Goal: Task Accomplishment & Management: Complete application form

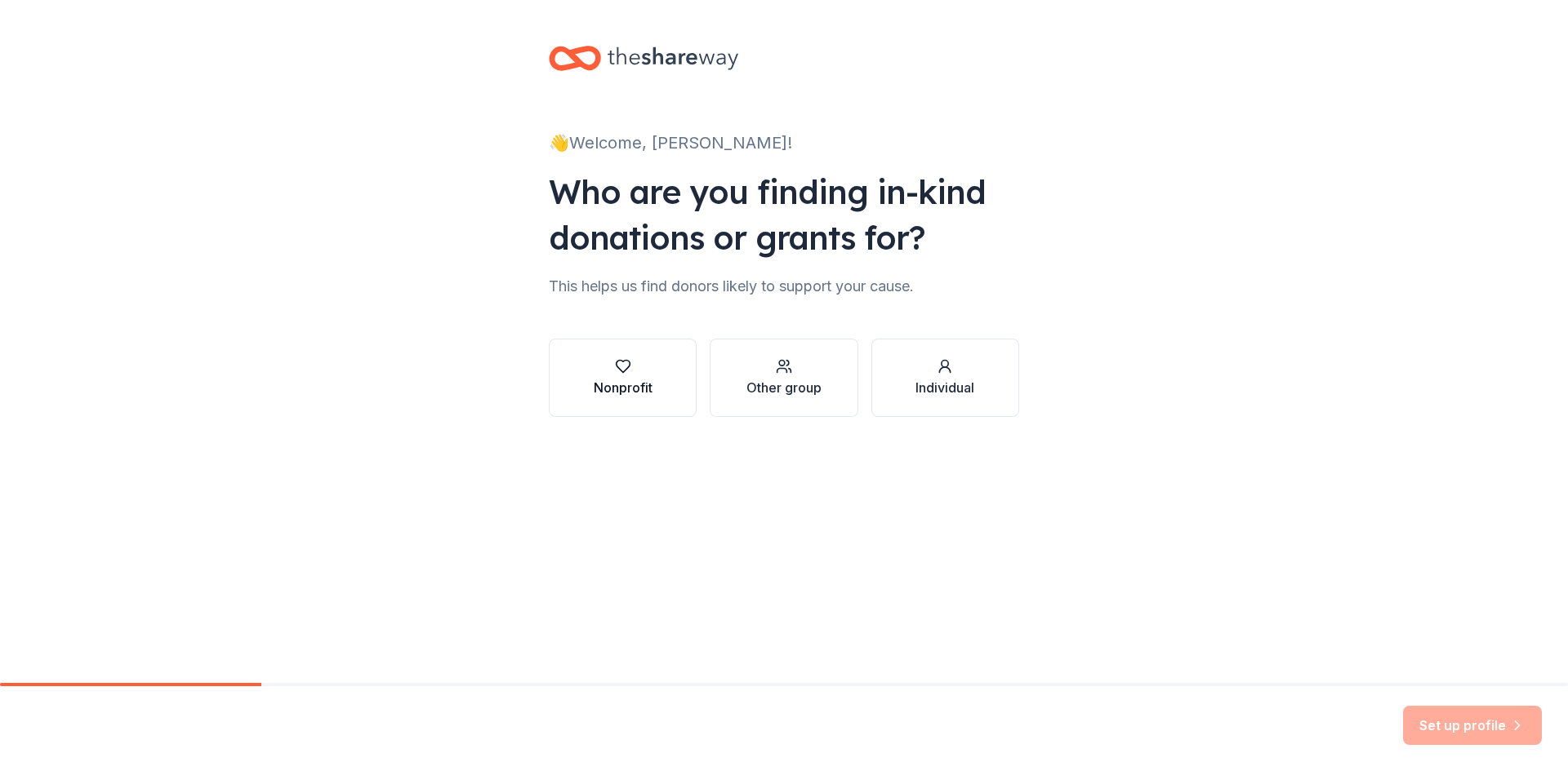
click at [618, 365] on icon "button" at bounding box center [622, 366] width 16 height 16
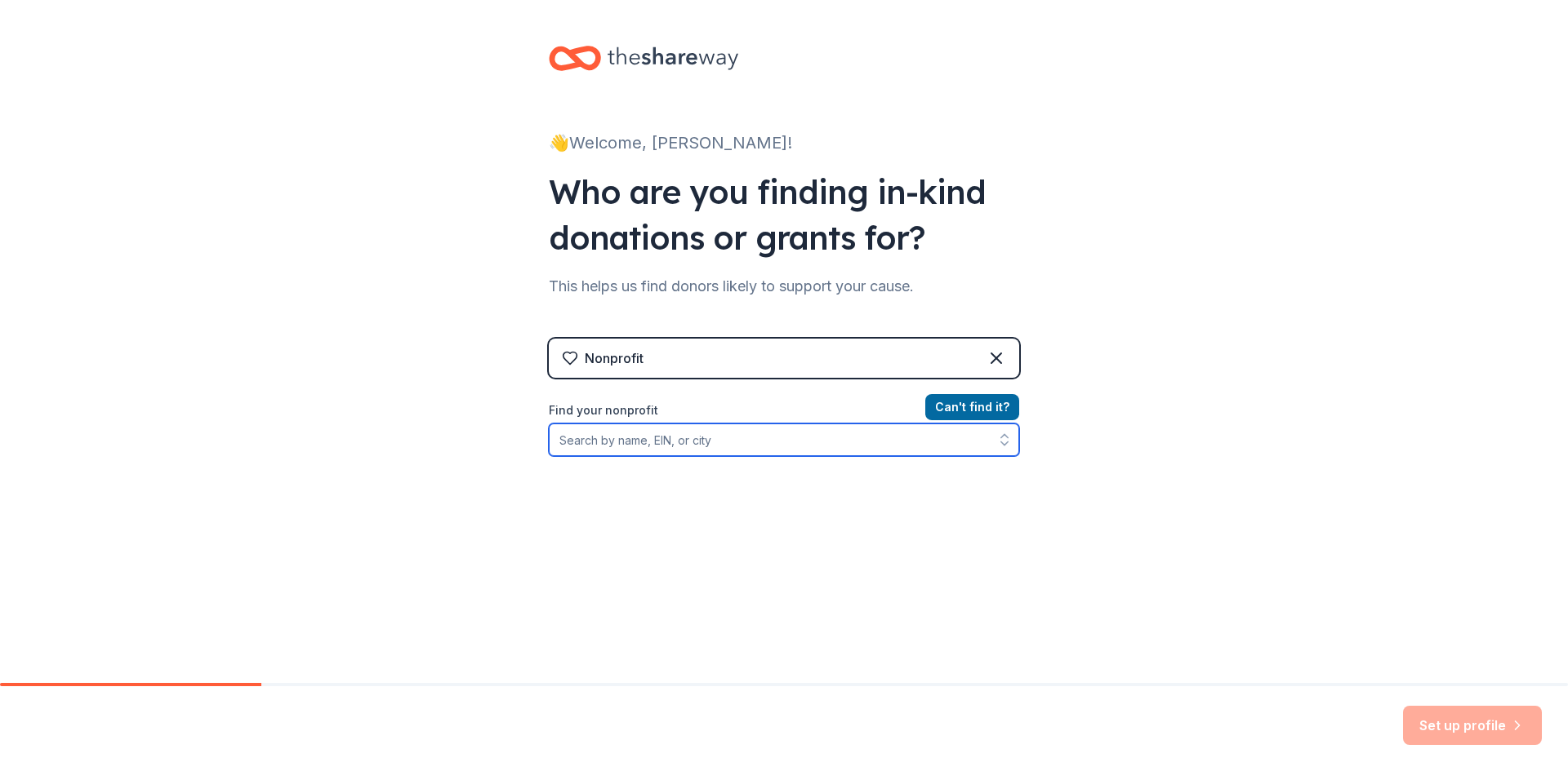
click at [740, 442] on input "Find your nonprofit" at bounding box center [784, 439] width 470 height 33
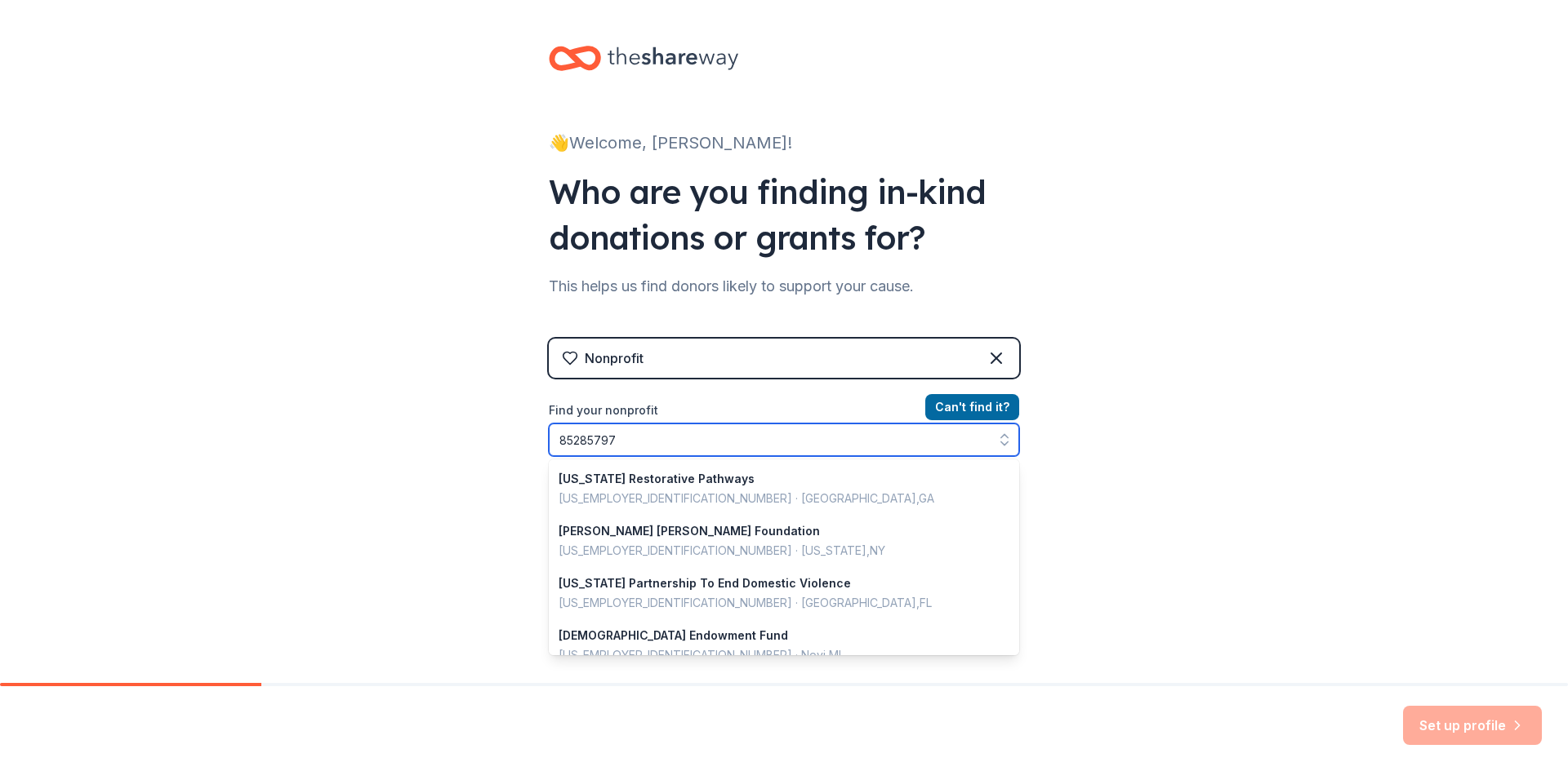
type input "852857970"
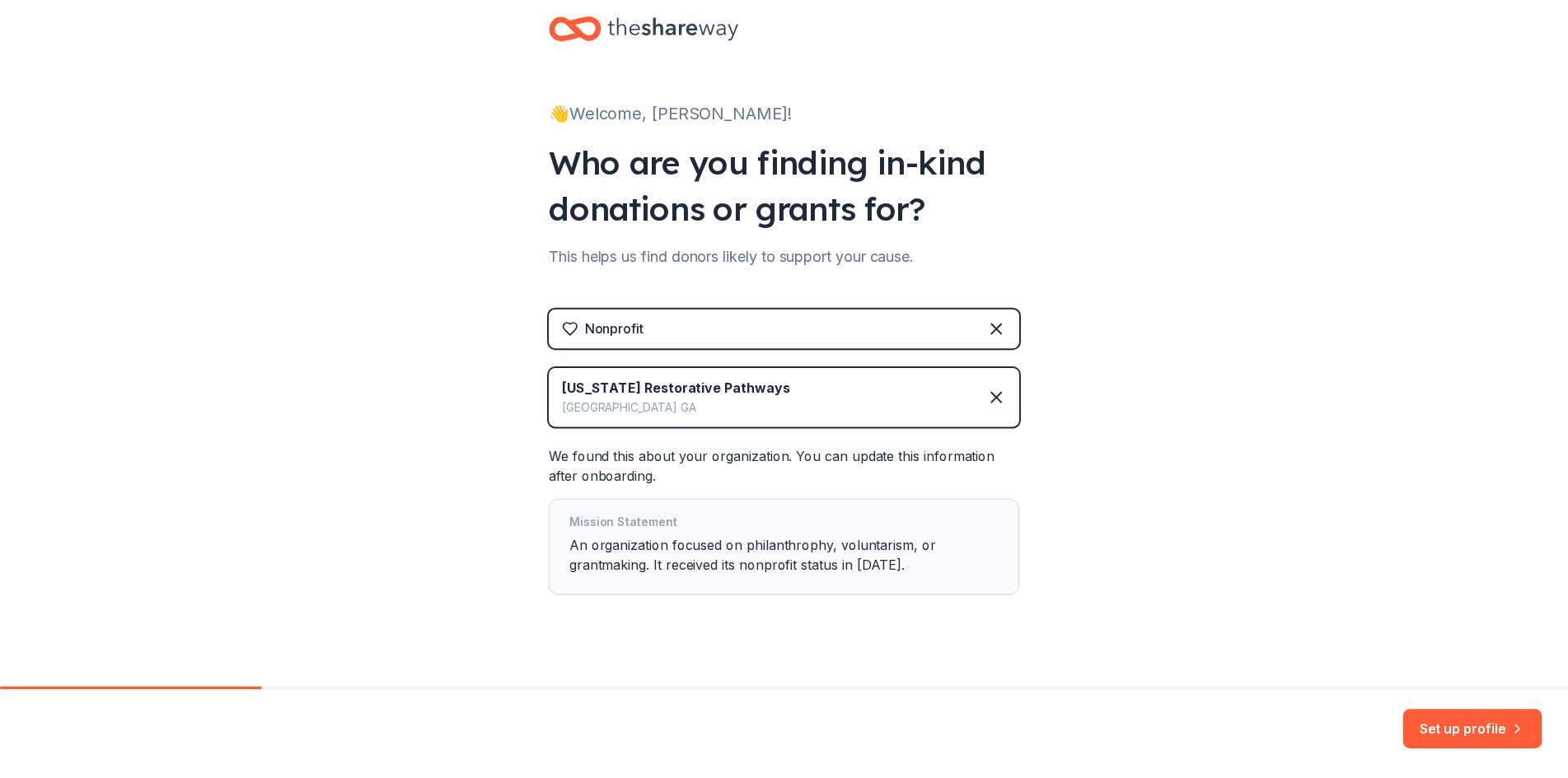
scroll to position [53, 0]
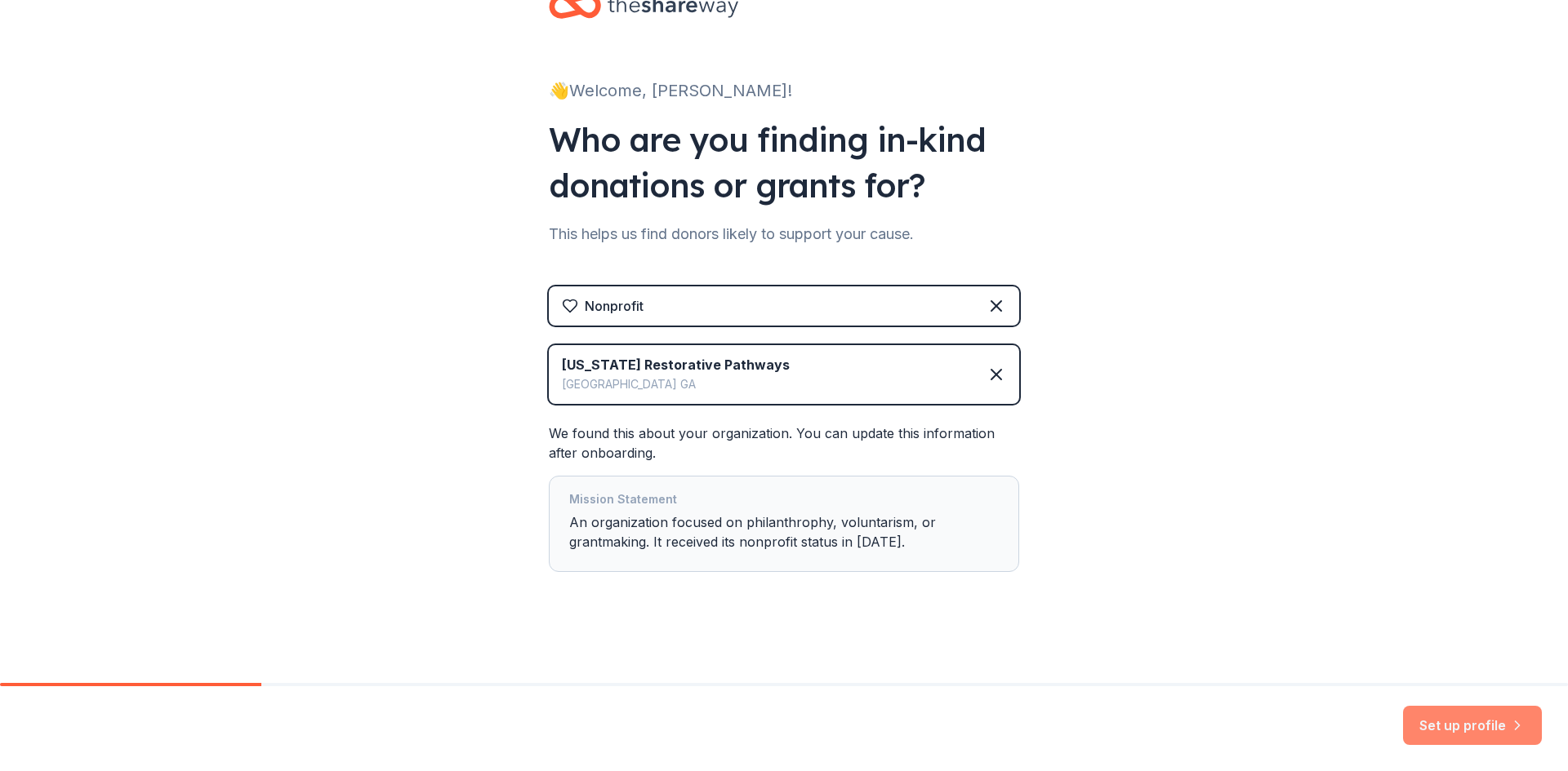
click at [1460, 724] on button "Set up profile" at bounding box center [1472, 726] width 139 height 40
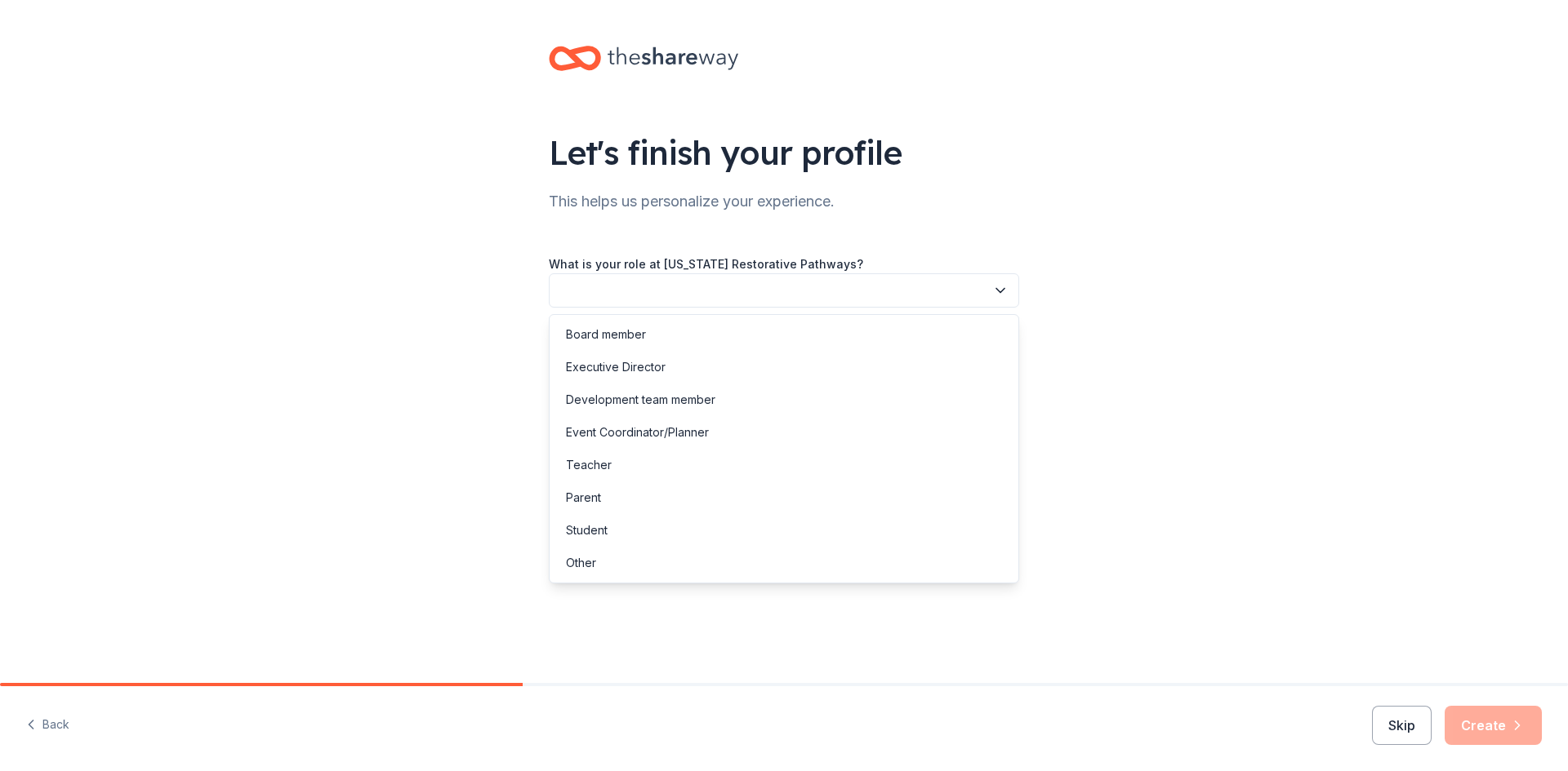
click at [1002, 293] on icon "button" at bounding box center [1000, 290] width 16 height 16
click at [613, 364] on div "Executive Director" at bounding box center [616, 367] width 99 height 19
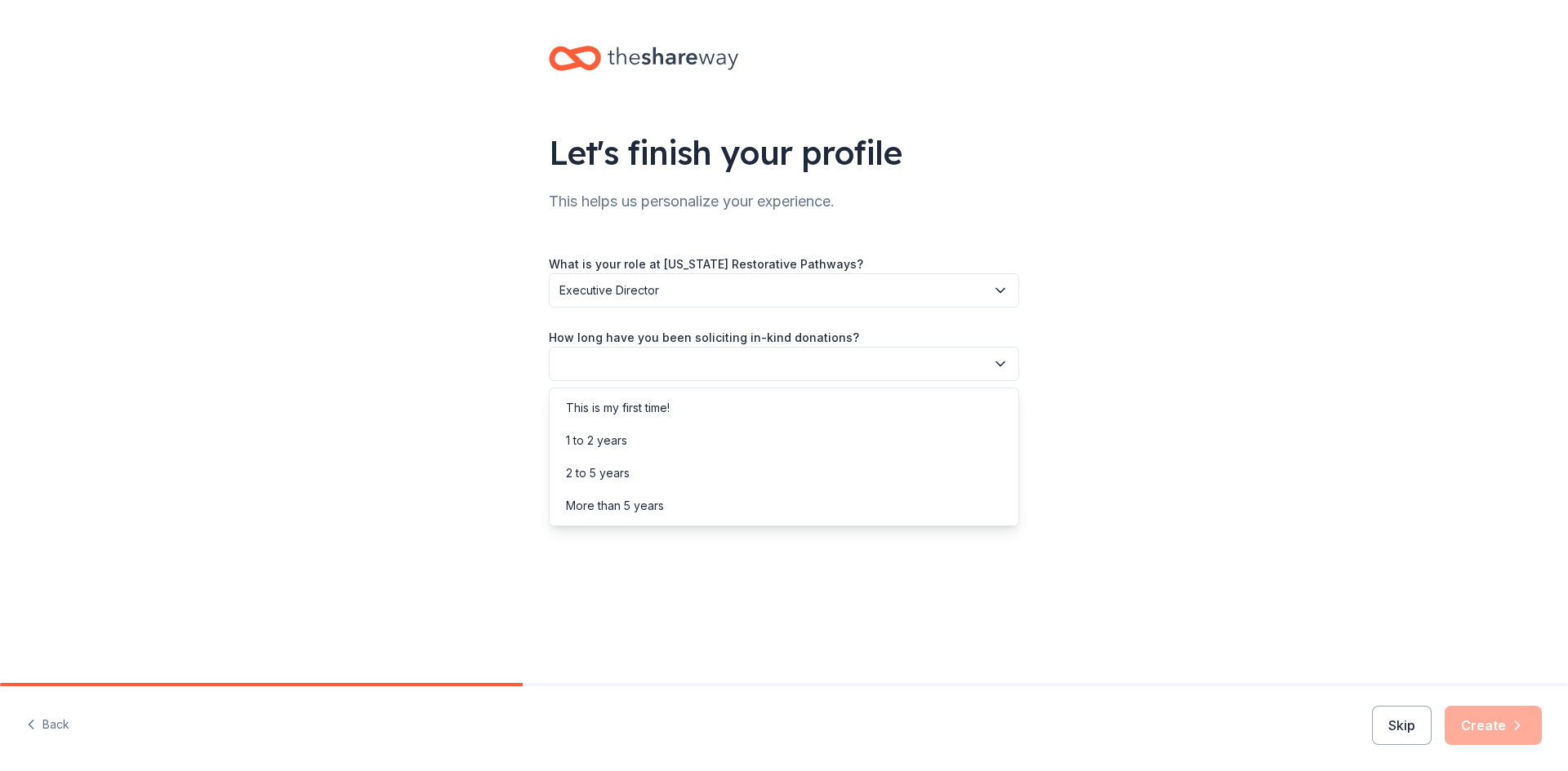
click at [1000, 363] on icon "button" at bounding box center [1000, 364] width 16 height 16
click at [605, 473] on div "2 to 5 years" at bounding box center [598, 473] width 64 height 19
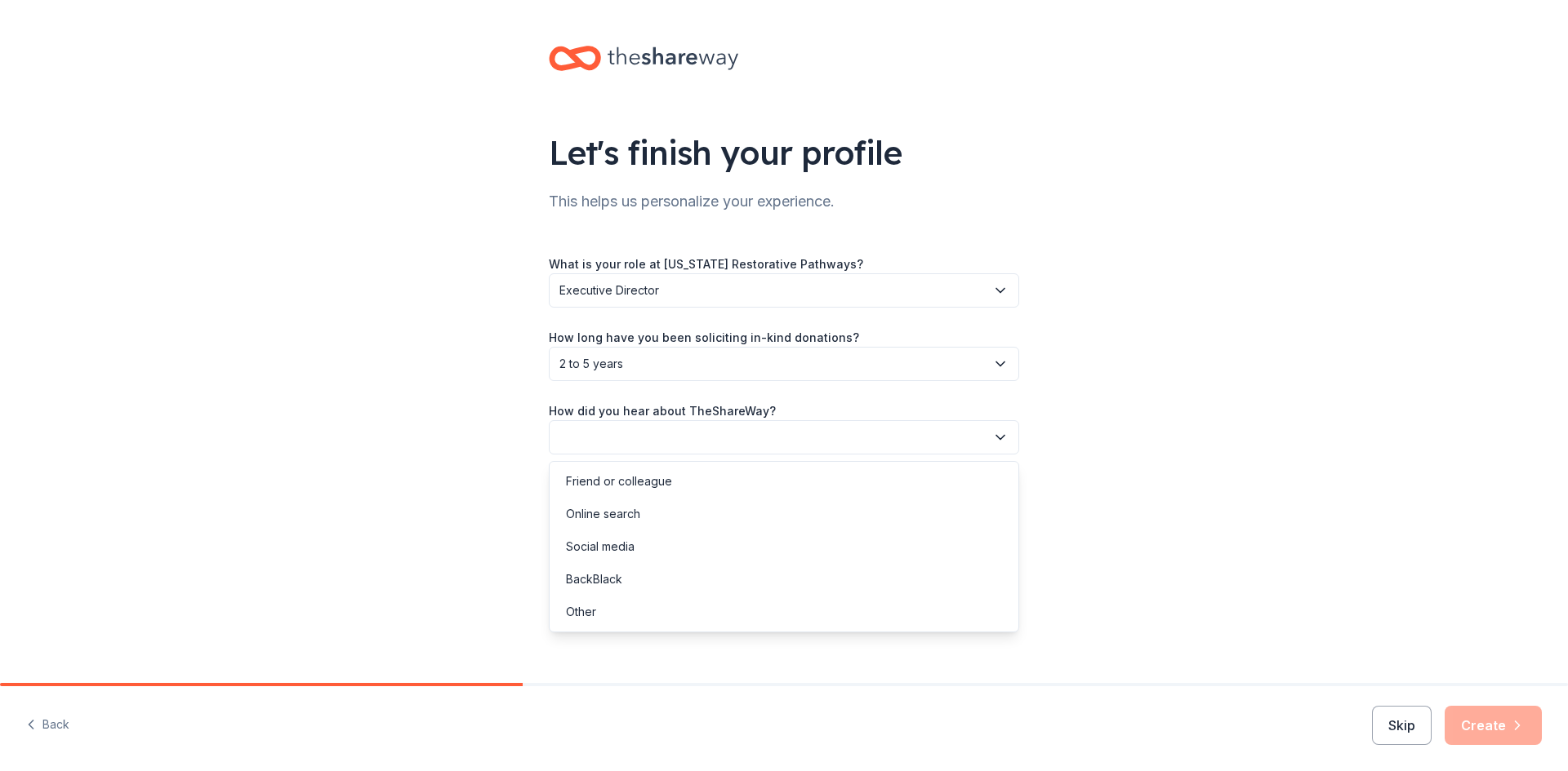
click at [1001, 435] on icon "button" at bounding box center [1000, 437] width 16 height 16
click at [621, 481] on div "Friend or colleague" at bounding box center [619, 481] width 106 height 19
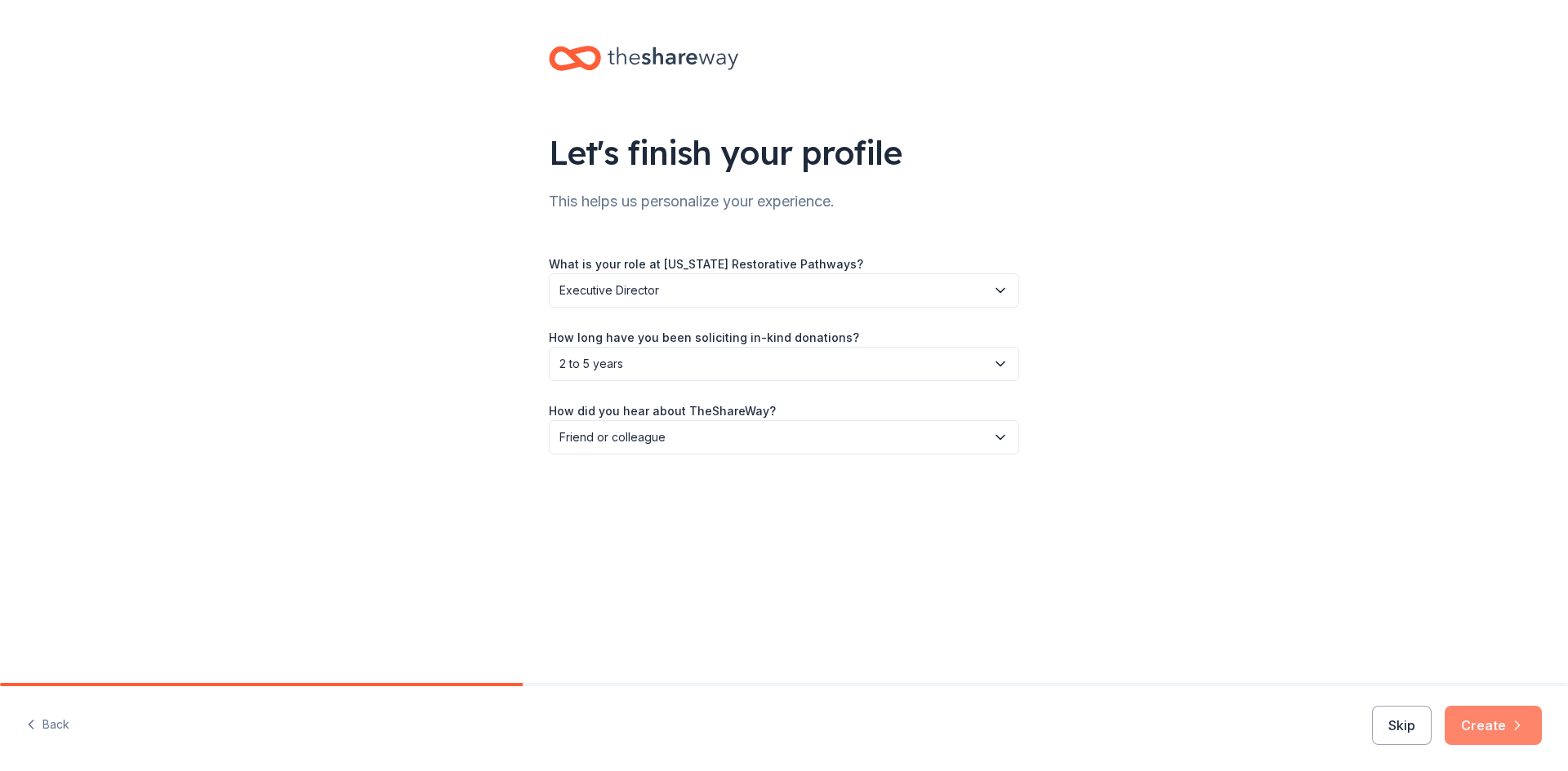
click at [1487, 725] on button "Create" at bounding box center [1492, 726] width 97 height 40
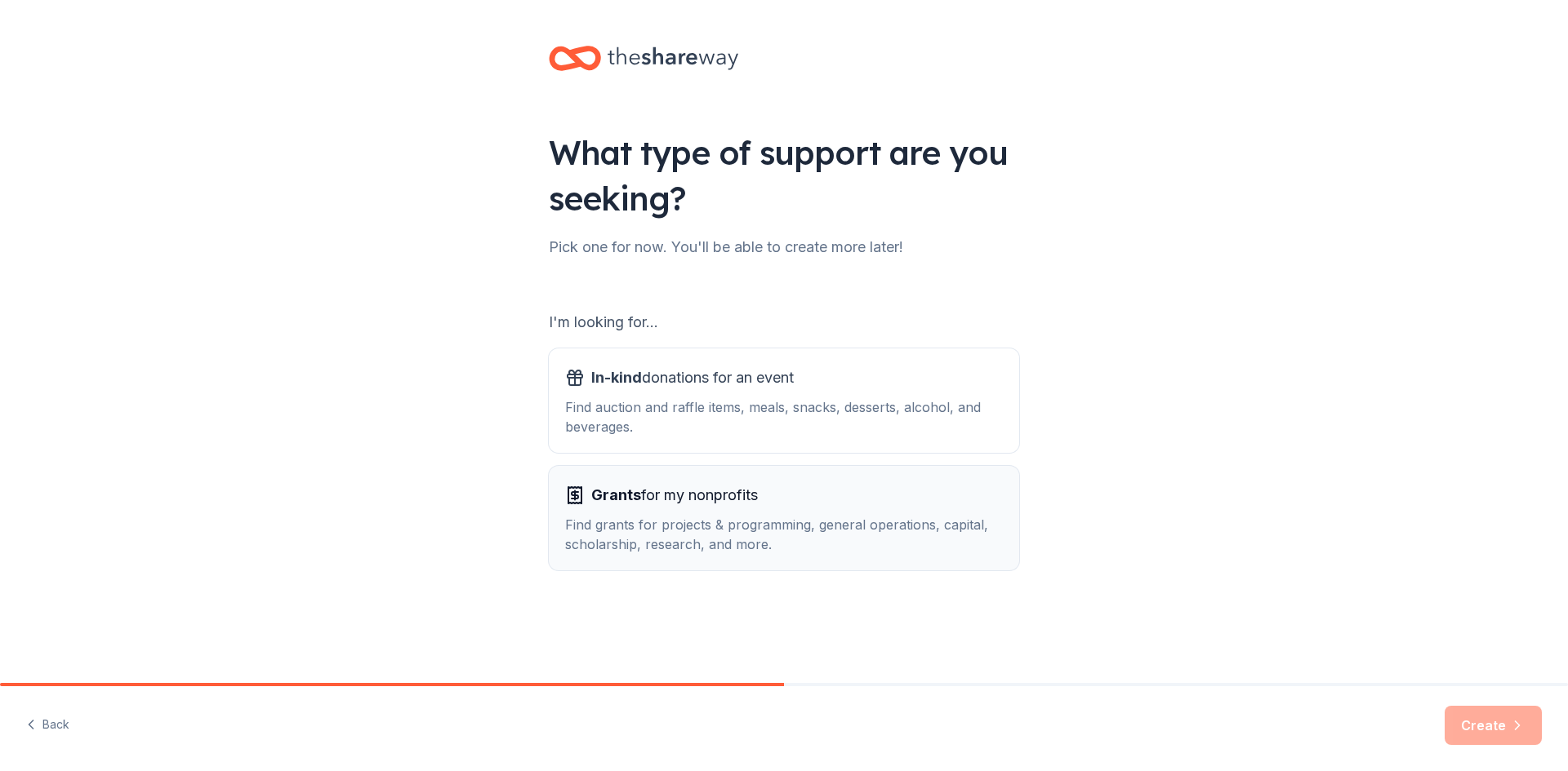
click at [744, 522] on div "Find grants for projects & programming, general operations, capital, scholarshi…" at bounding box center [784, 534] width 438 height 40
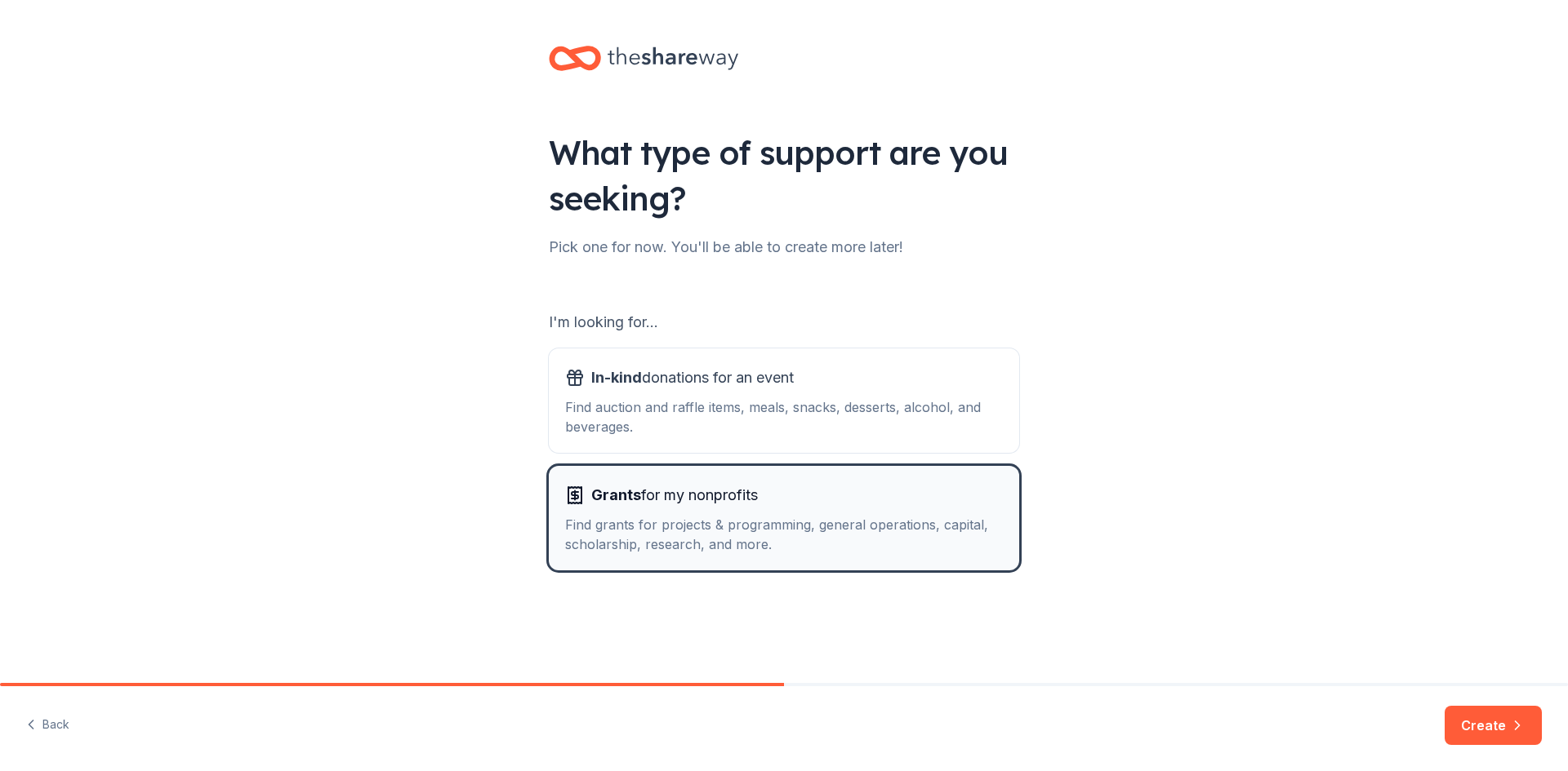
click at [744, 522] on div "Find grants for projects & programming, general operations, capital, scholarshi…" at bounding box center [784, 534] width 438 height 40
click at [1480, 729] on button "Create" at bounding box center [1492, 726] width 97 height 40
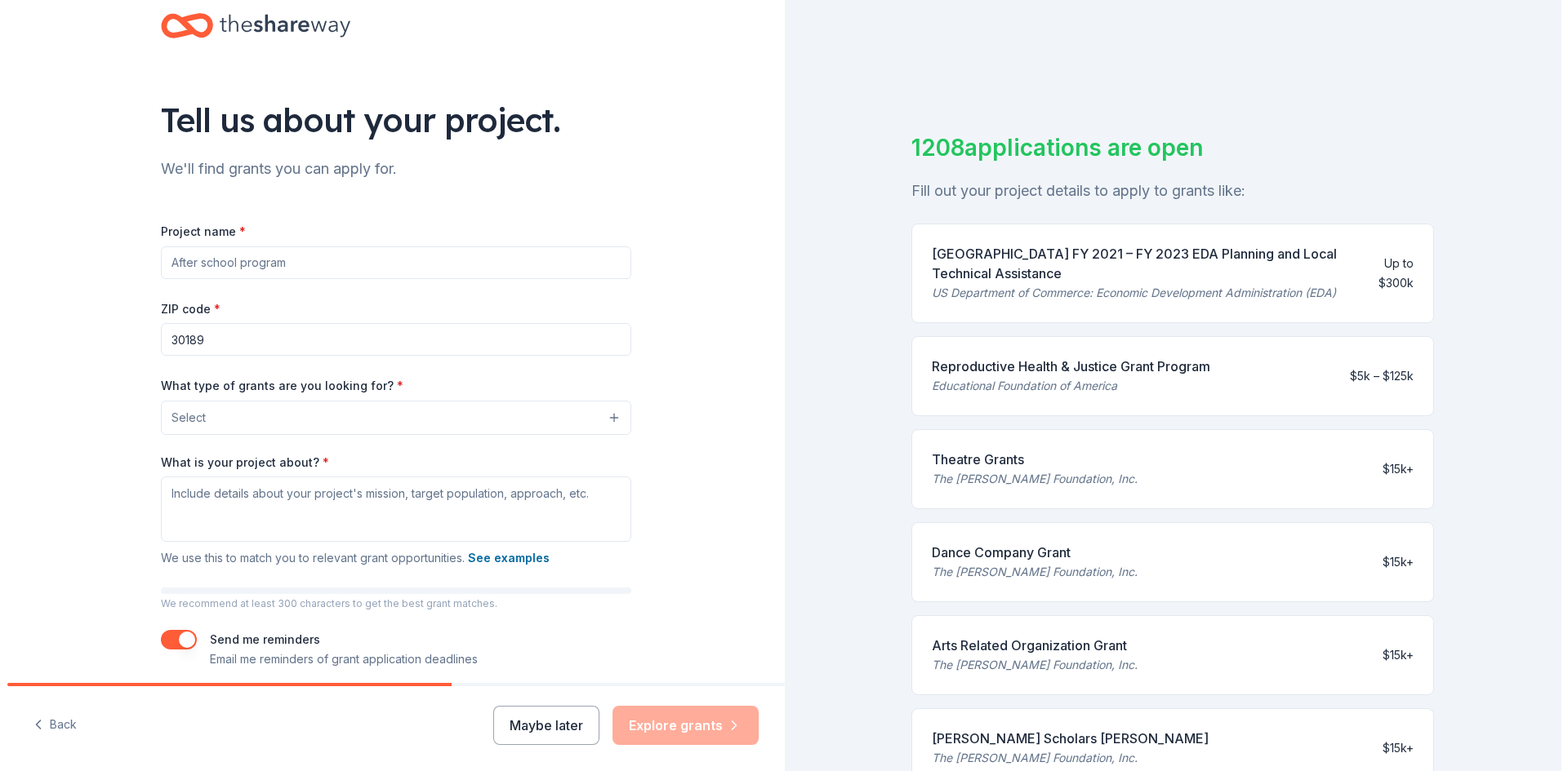
scroll to position [97, 0]
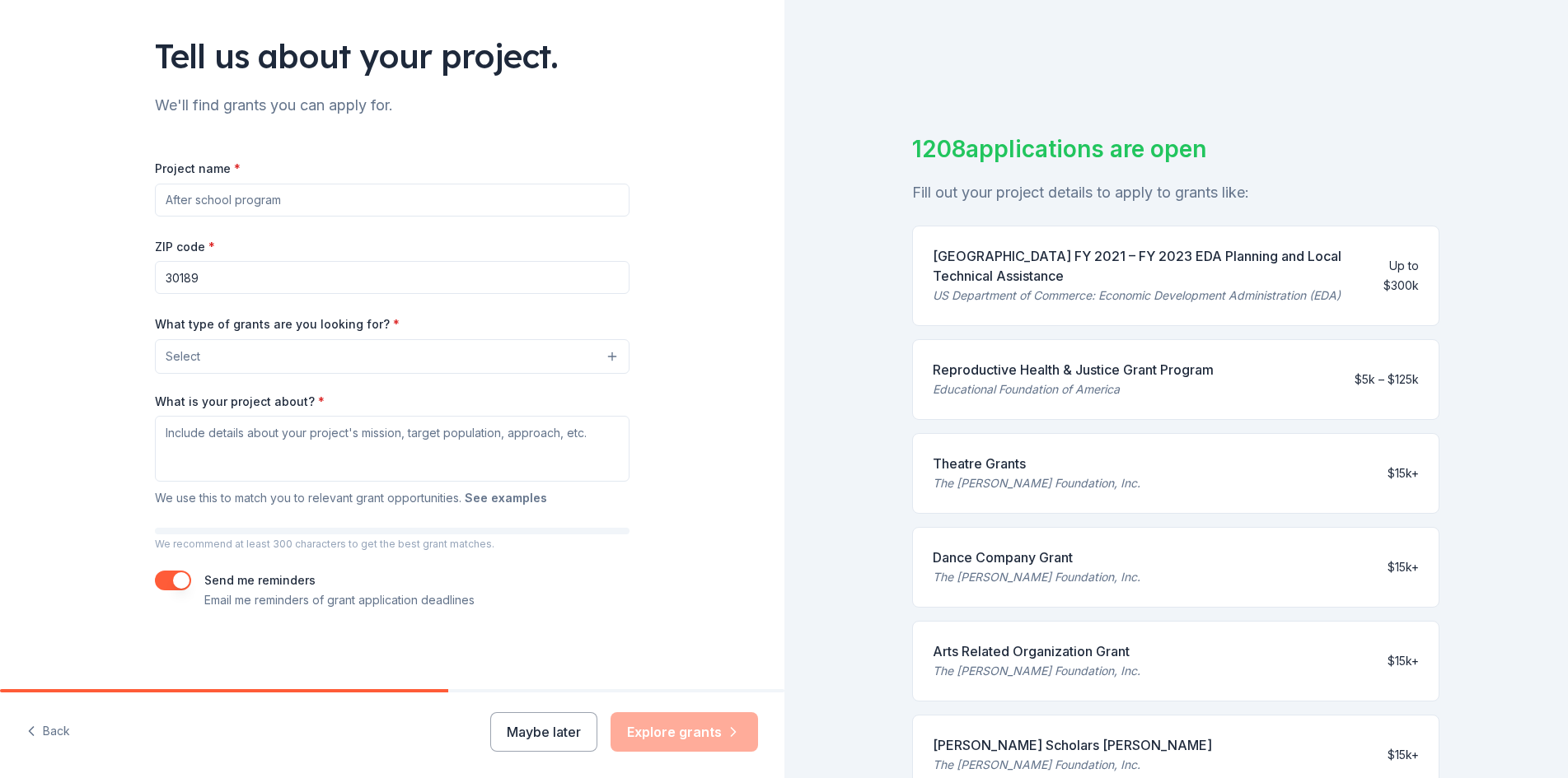
click at [482, 495] on button "See examples" at bounding box center [506, 498] width 82 height 20
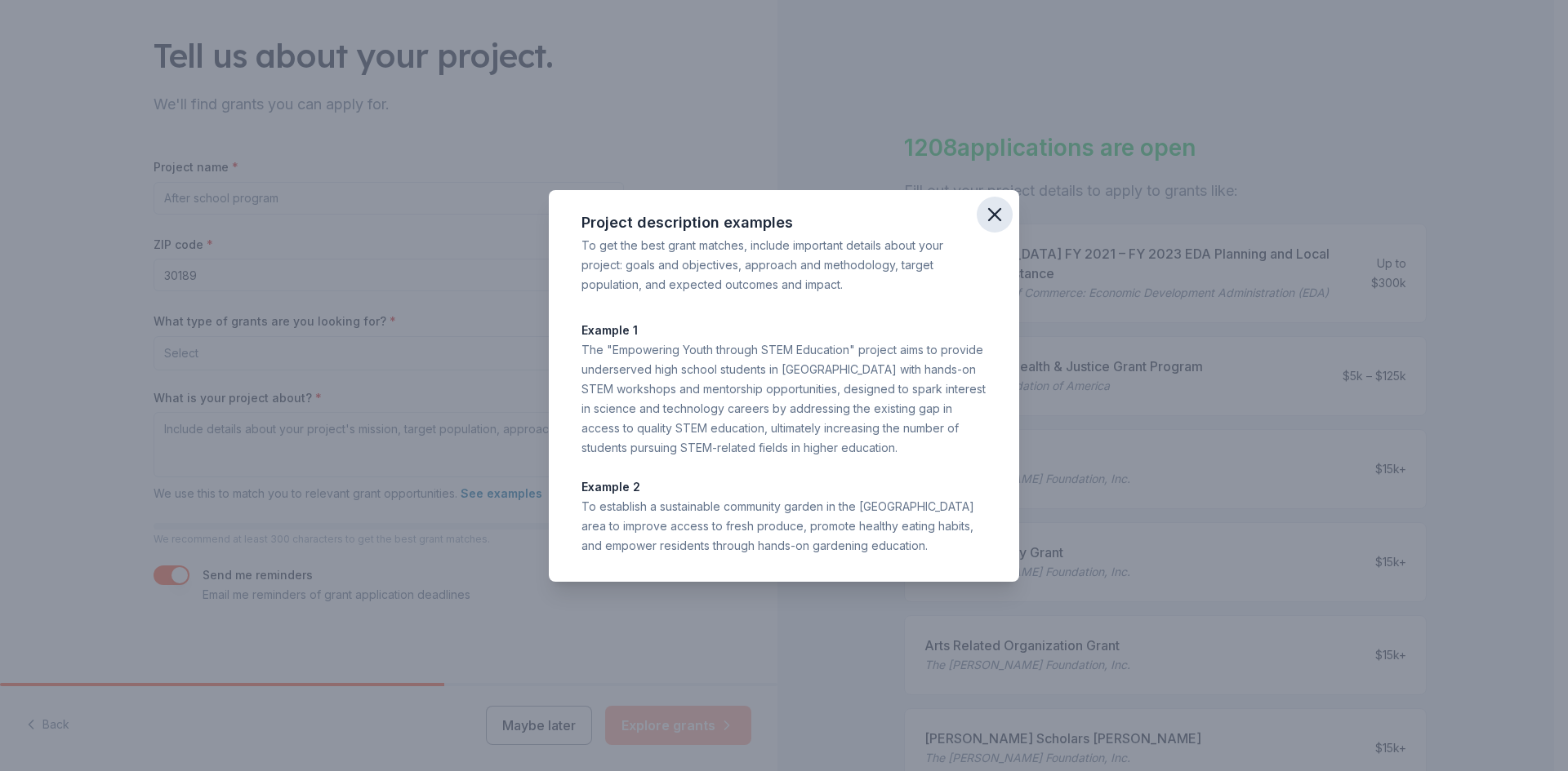
click at [995, 217] on icon "button" at bounding box center [994, 214] width 23 height 23
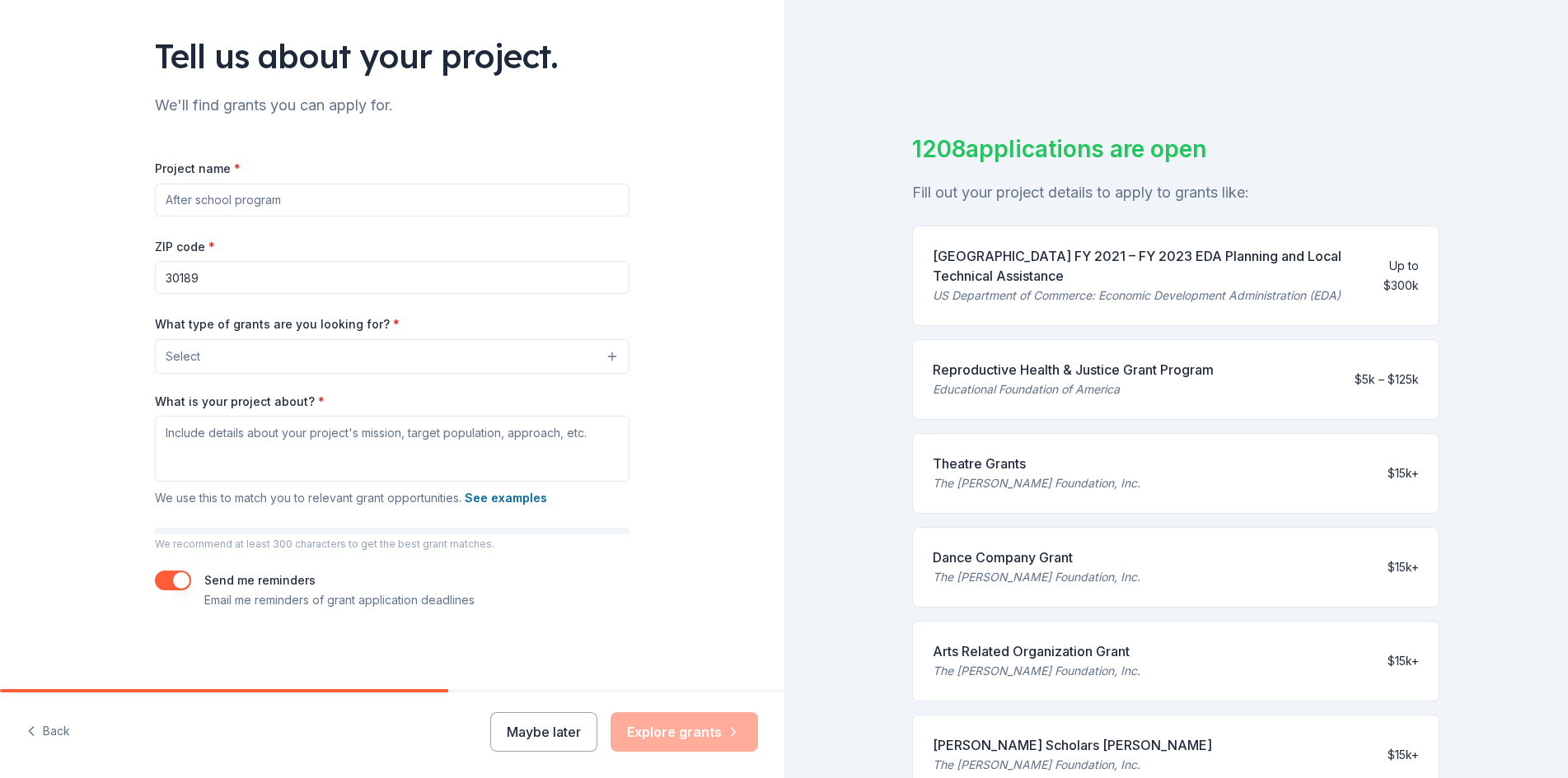
click at [281, 199] on input "Project name *" at bounding box center [392, 200] width 474 height 33
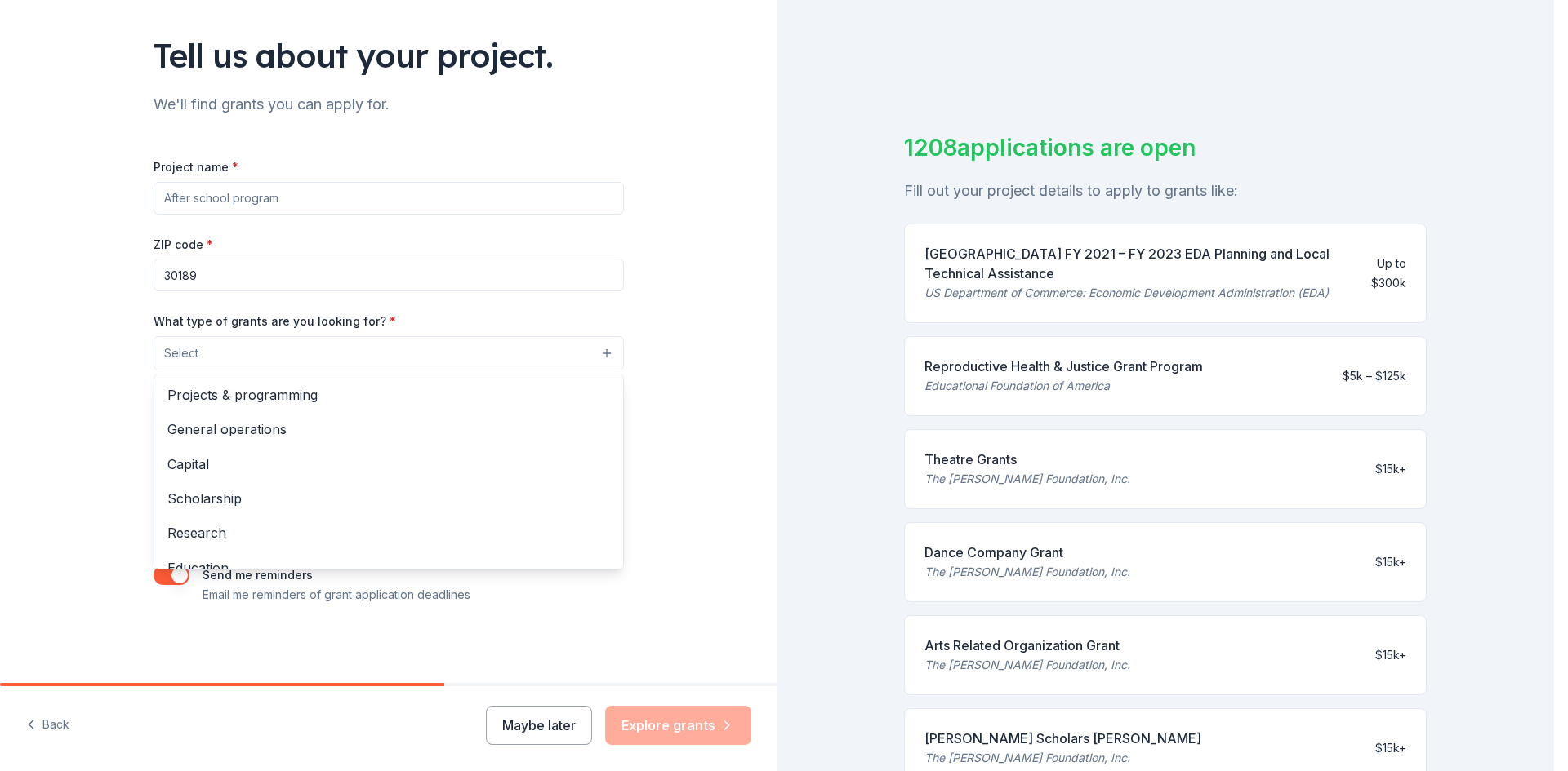
click at [601, 359] on button "Select" at bounding box center [388, 353] width 470 height 35
click at [297, 393] on span "Projects & programming" at bounding box center [388, 395] width 442 height 21
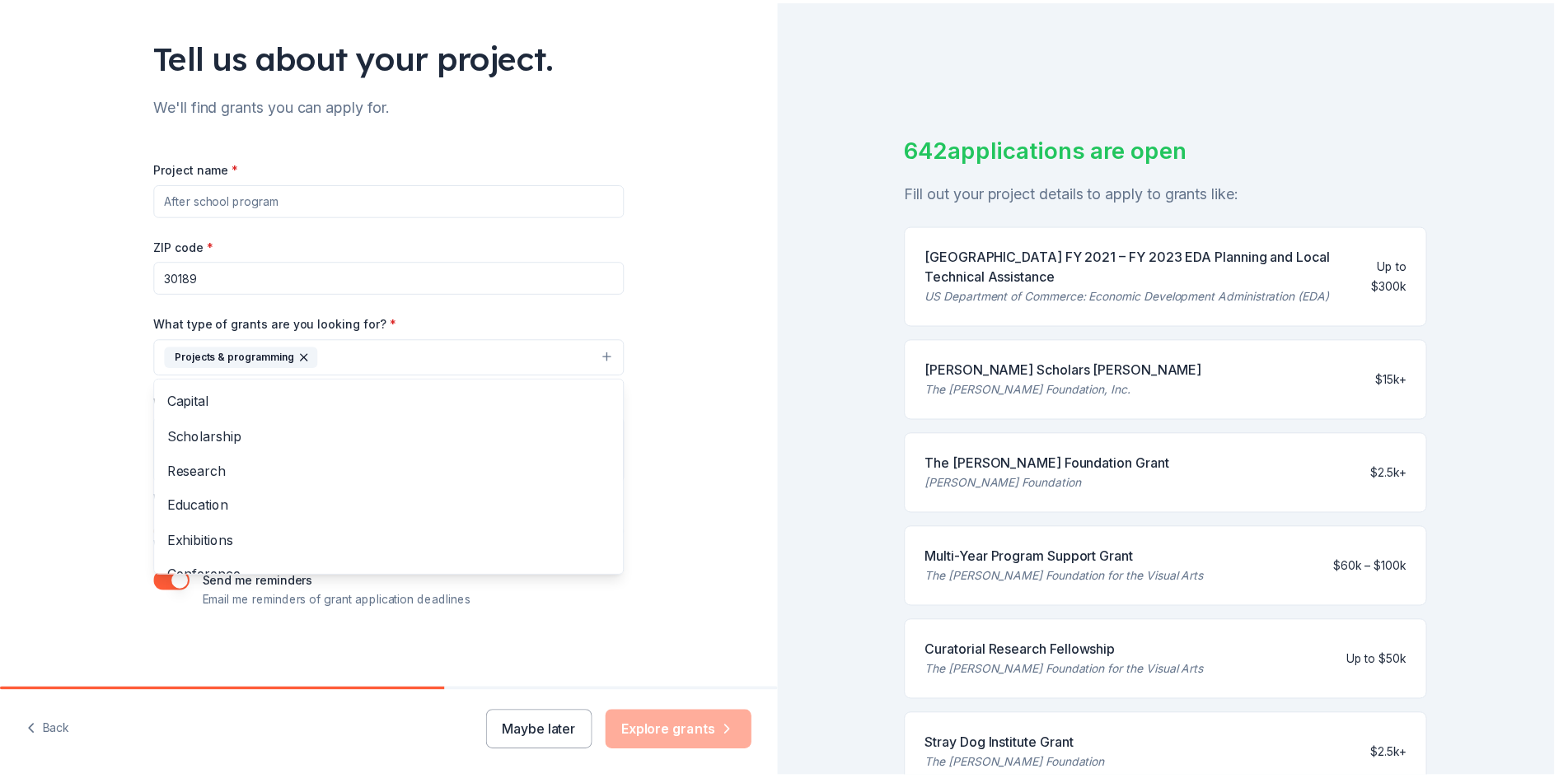
scroll to position [160, 0]
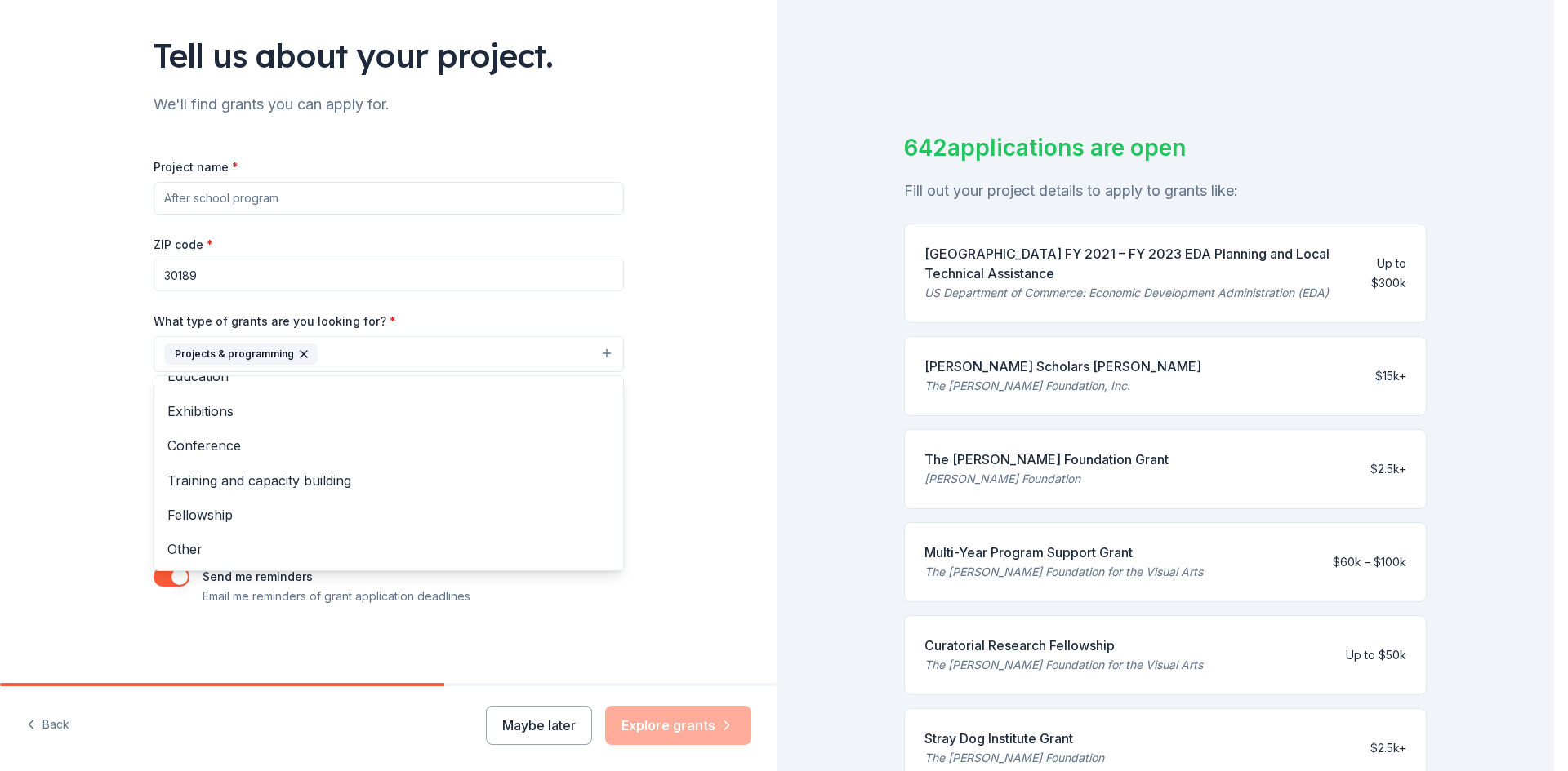
click at [693, 555] on div "Tell us about your project. We'll find grants you can apply for. Project name *…" at bounding box center [388, 294] width 777 height 782
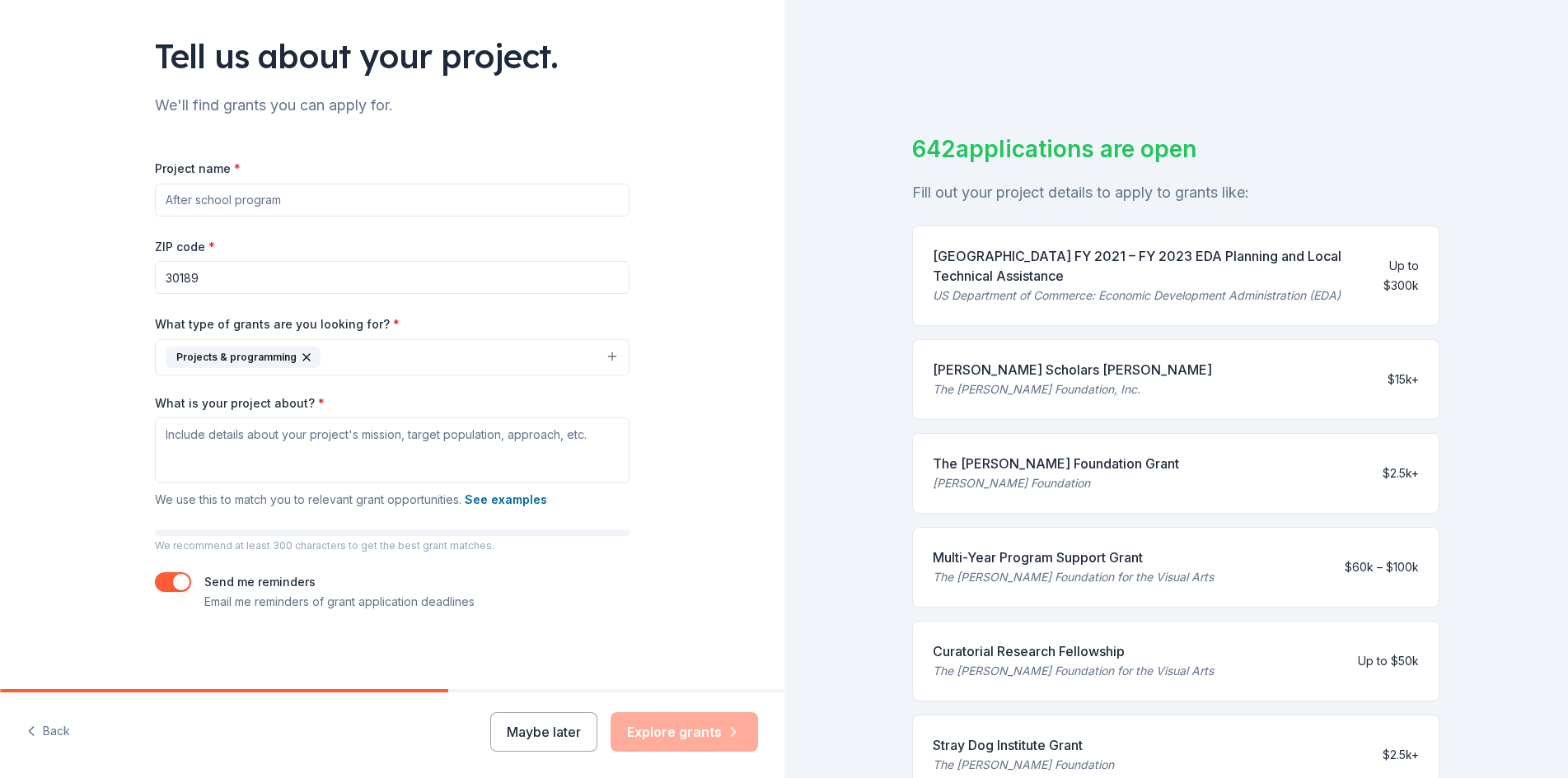
drag, startPoint x: 276, startPoint y: 197, endPoint x: 207, endPoint y: 205, distance: 69.5
click at [201, 189] on input "Project name *" at bounding box center [392, 200] width 474 height 33
click at [587, 434] on textarea "What is your project about? *" at bounding box center [392, 451] width 474 height 66
type textarea "e"
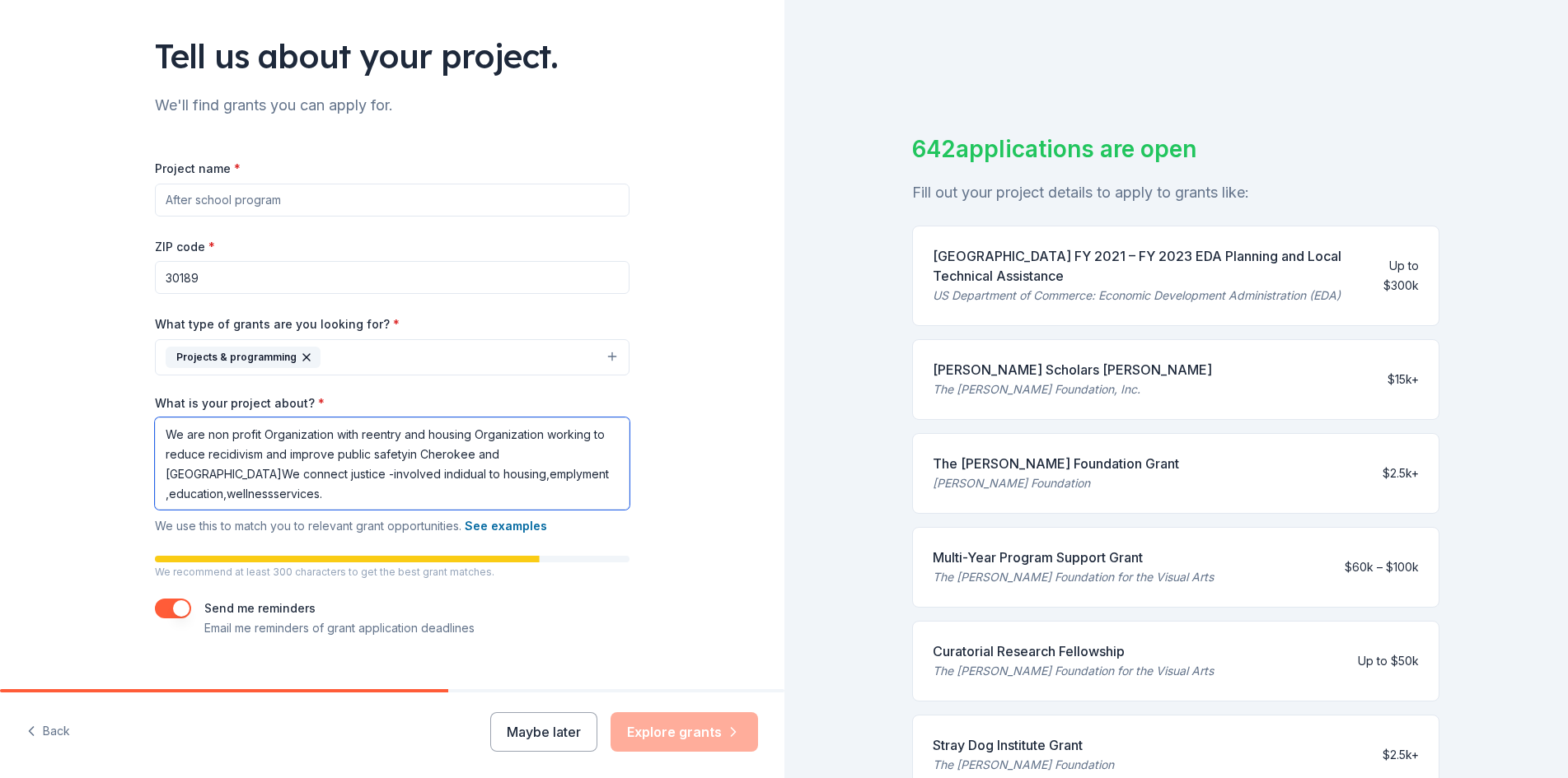
click at [476, 479] on textarea "We are non profit Organization with reentry and housing Organization working to…" at bounding box center [392, 464] width 474 height 93
drag, startPoint x: 386, startPoint y: 472, endPoint x: 739, endPoint y: 257, distance: 413.3
click at [739, 257] on div "Tell us about your project. We'll find grants you can apply for. Project name *…" at bounding box center [392, 310] width 784 height 815
click at [389, 474] on textarea "We are non profit Organization with reentry and housing Organization working to…" at bounding box center [392, 464] width 474 height 93
click at [216, 491] on textarea "We are non profit Organization with reentry and housing Organization working to…" at bounding box center [392, 464] width 474 height 93
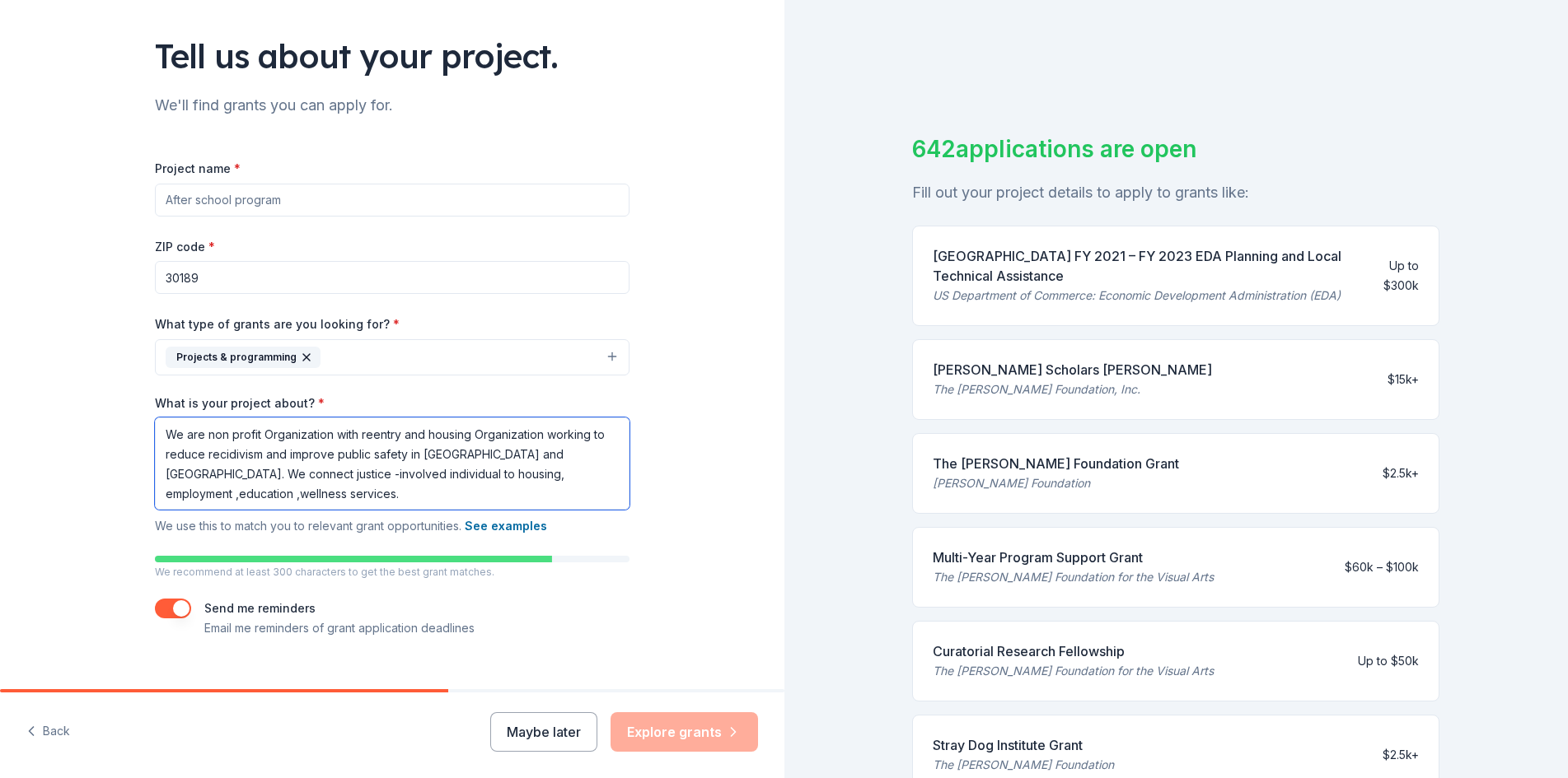
click at [267, 491] on textarea "We are non profit Organization with reentry and housing Organization working to…" at bounding box center [392, 464] width 474 height 93
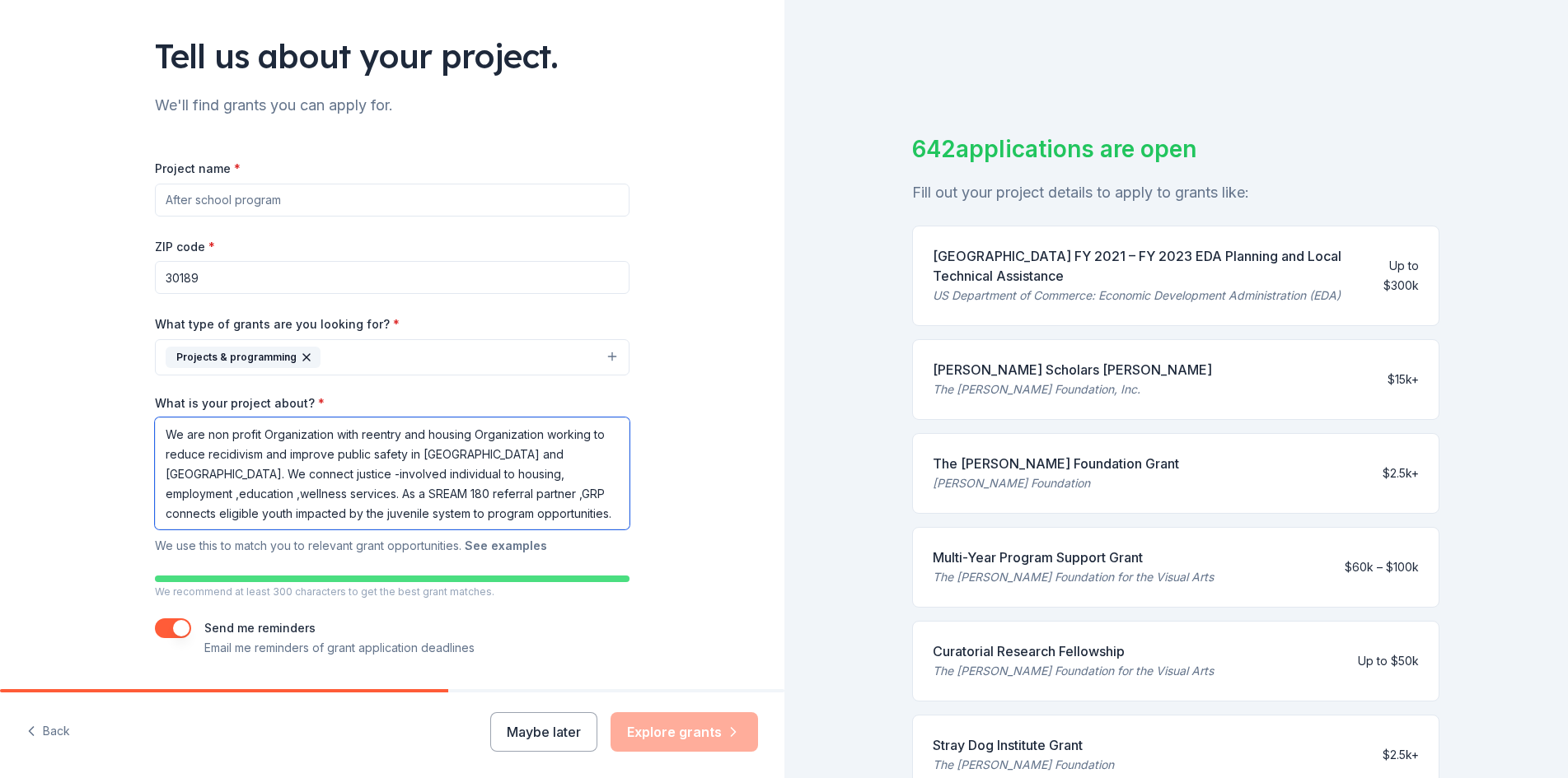
type textarea "We are non profit Organization with reentry and housing Organization working to…"
click at [505, 544] on button "See examples" at bounding box center [506, 545] width 82 height 20
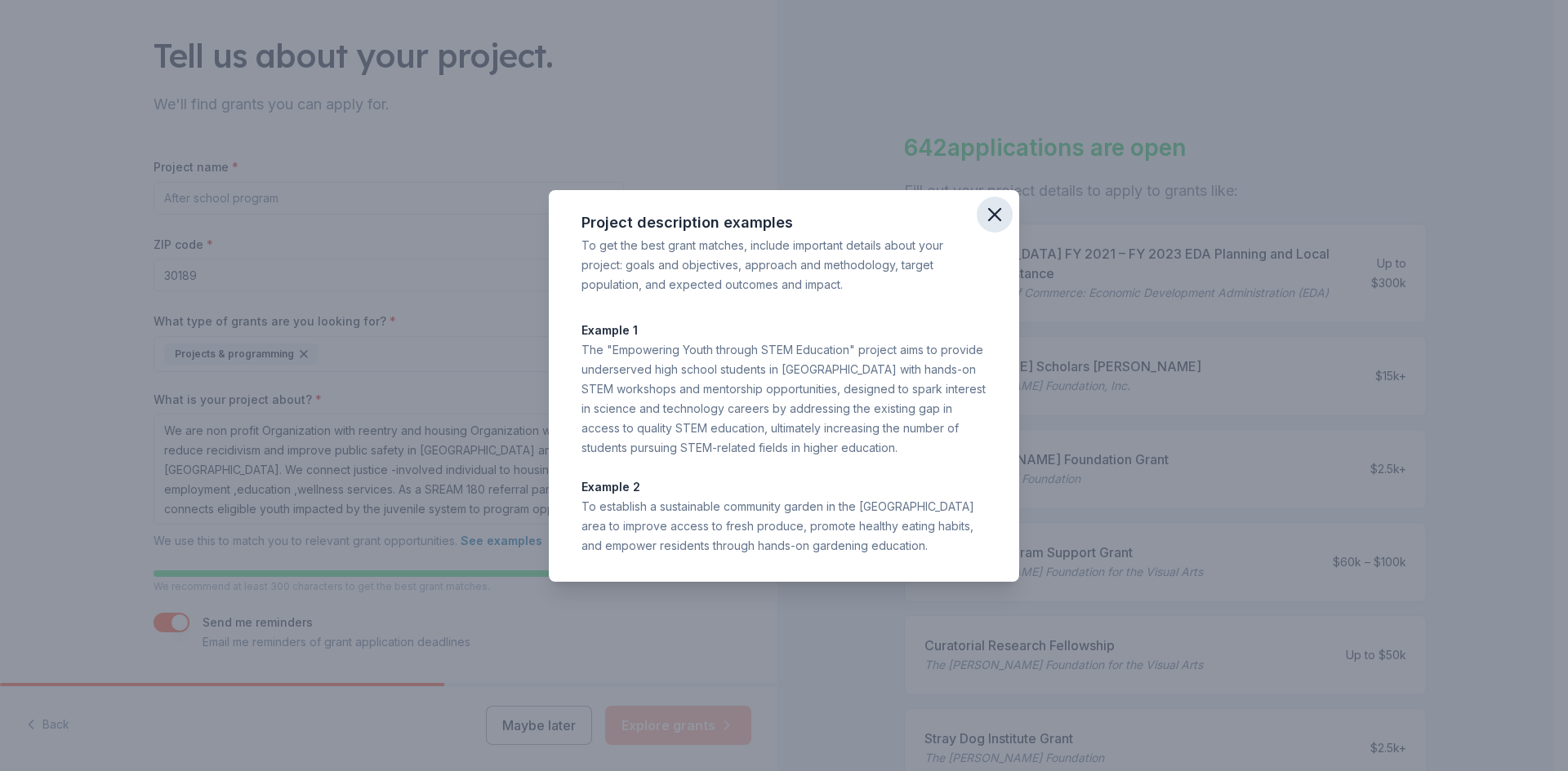
click at [993, 211] on icon "button" at bounding box center [995, 215] width 12 height 12
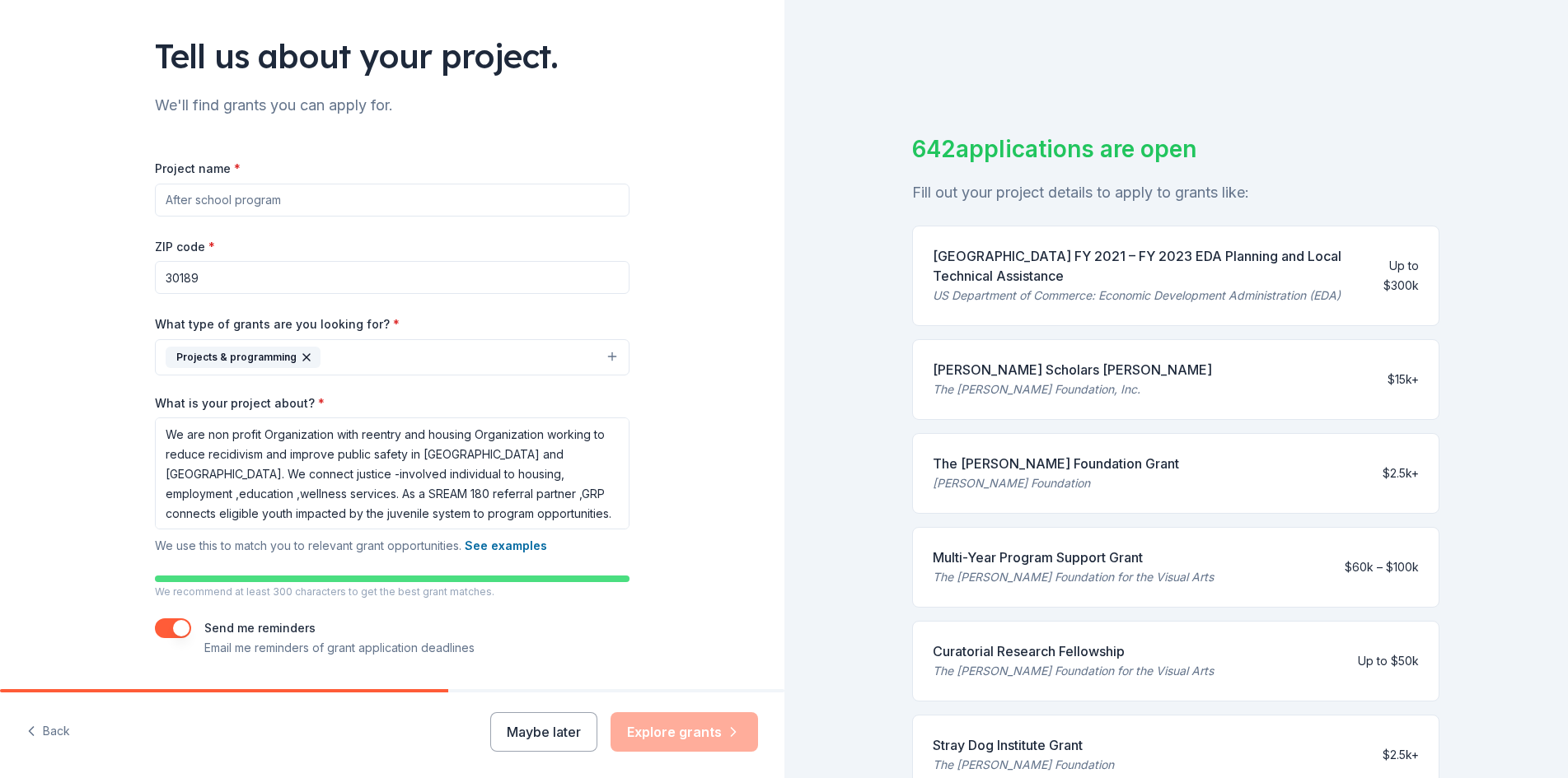
click at [670, 730] on div "Maybe later Explore grants" at bounding box center [624, 732] width 268 height 40
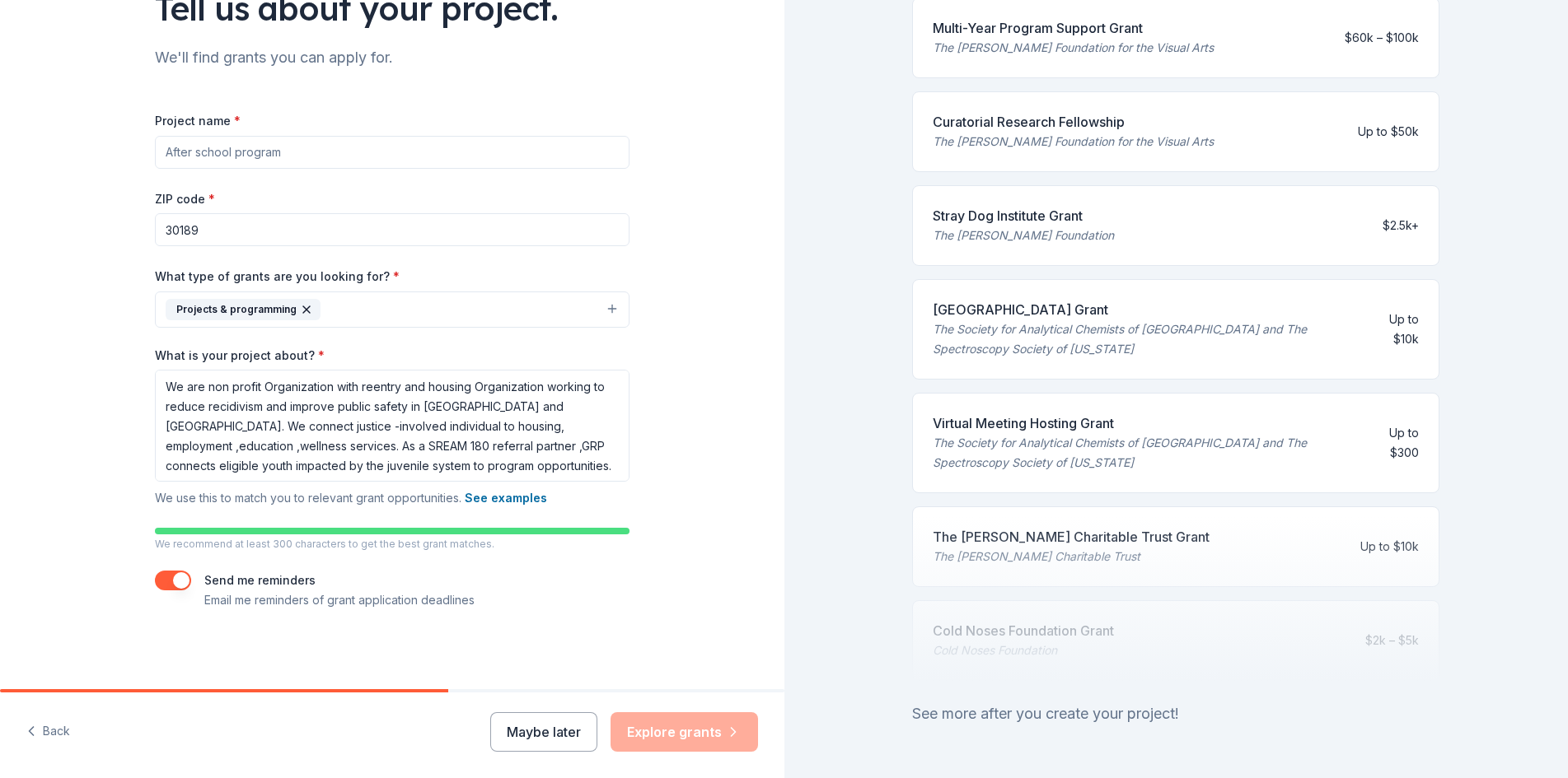
scroll to position [617, 0]
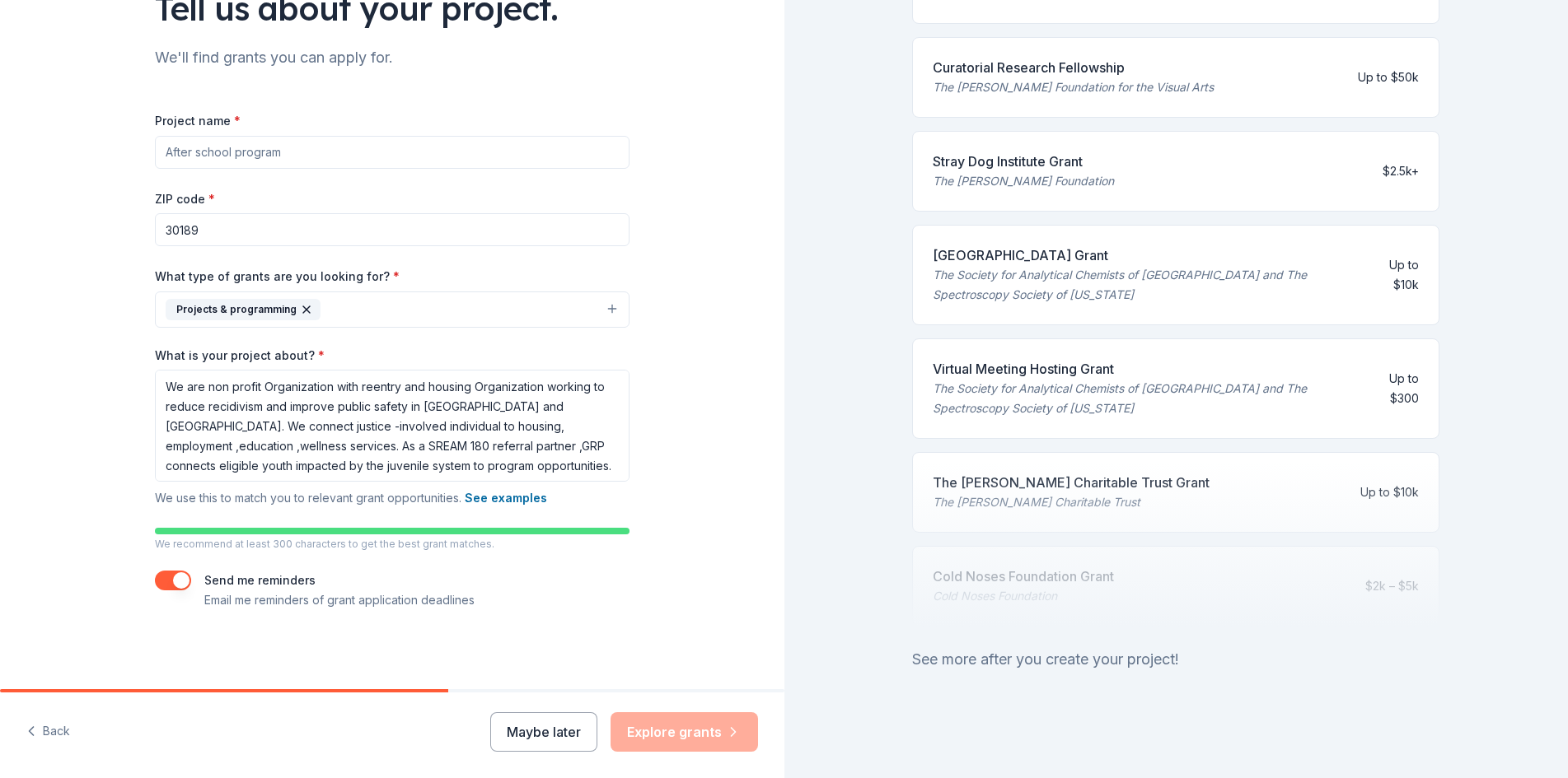
click at [725, 736] on div "Maybe later Explore grants" at bounding box center [624, 732] width 268 height 40
click at [979, 646] on div "See more after you create your project!" at bounding box center [1175, 659] width 528 height 26
drag, startPoint x: 1096, startPoint y: 648, endPoint x: 1582, endPoint y: 775, distance: 502.3
click at [1150, 668] on div "642 applications are open Fill out your project details to apply to grants like…" at bounding box center [1176, 389] width 784 height 778
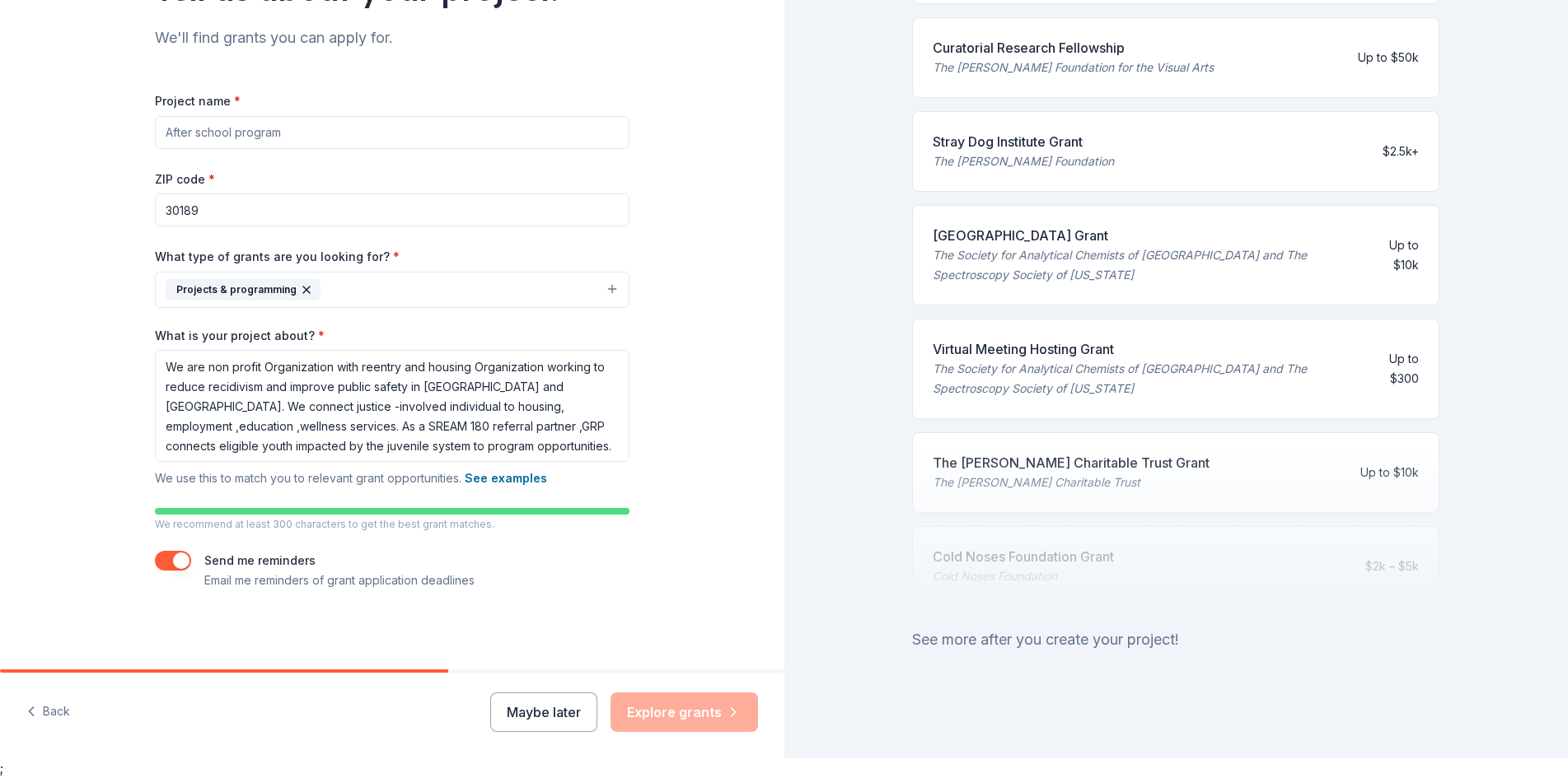
scroll to position [0, 0]
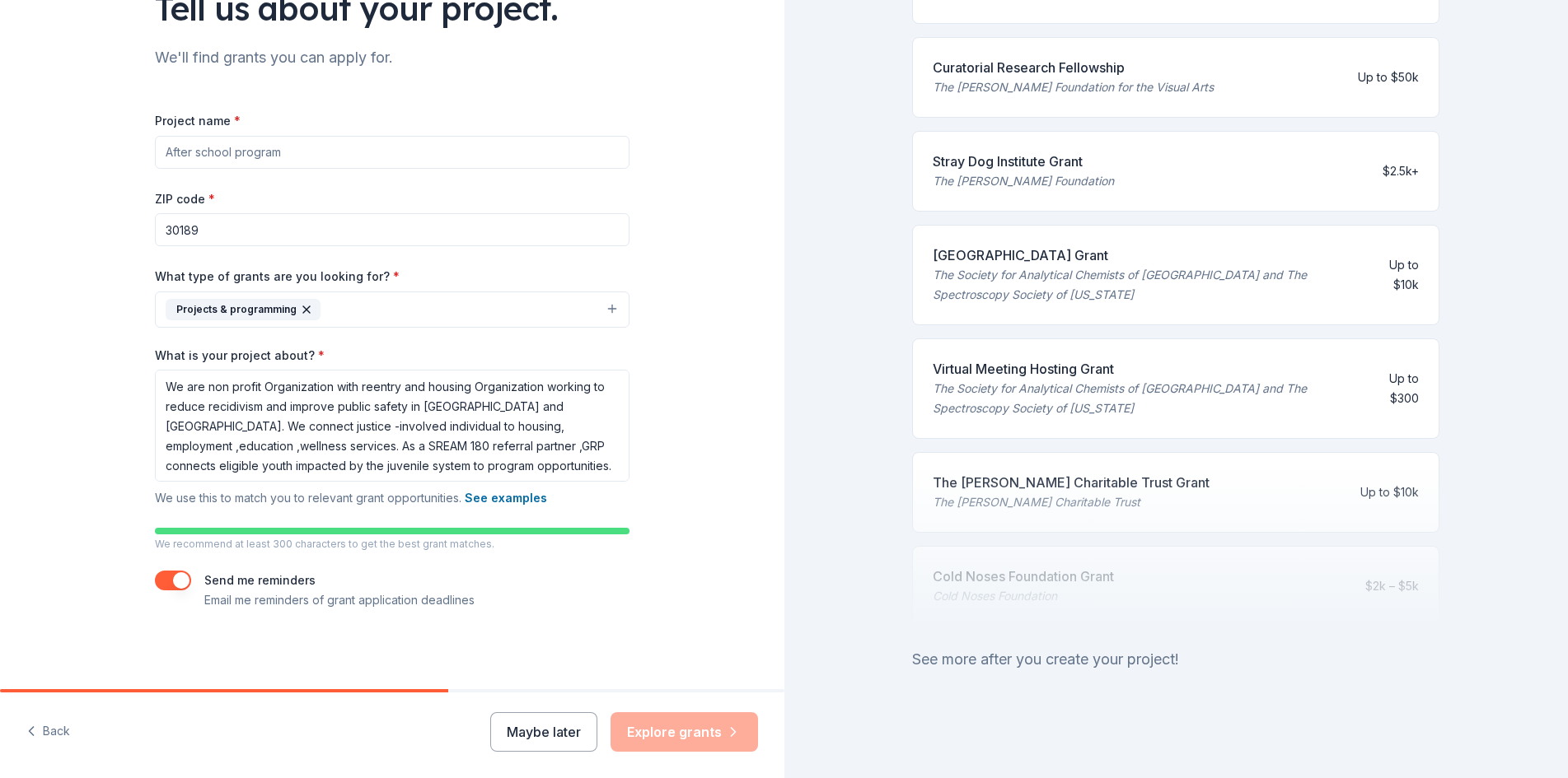
click at [986, 153] on div "Stray Dog Institute Grant" at bounding box center [1023, 161] width 181 height 20
click at [664, 727] on div "Maybe later Explore grants" at bounding box center [624, 732] width 268 height 40
drag, startPoint x: 279, startPoint y: 155, endPoint x: 200, endPoint y: 151, distance: 79.1
click at [200, 151] on input "Project name *" at bounding box center [392, 152] width 474 height 33
type input "a"
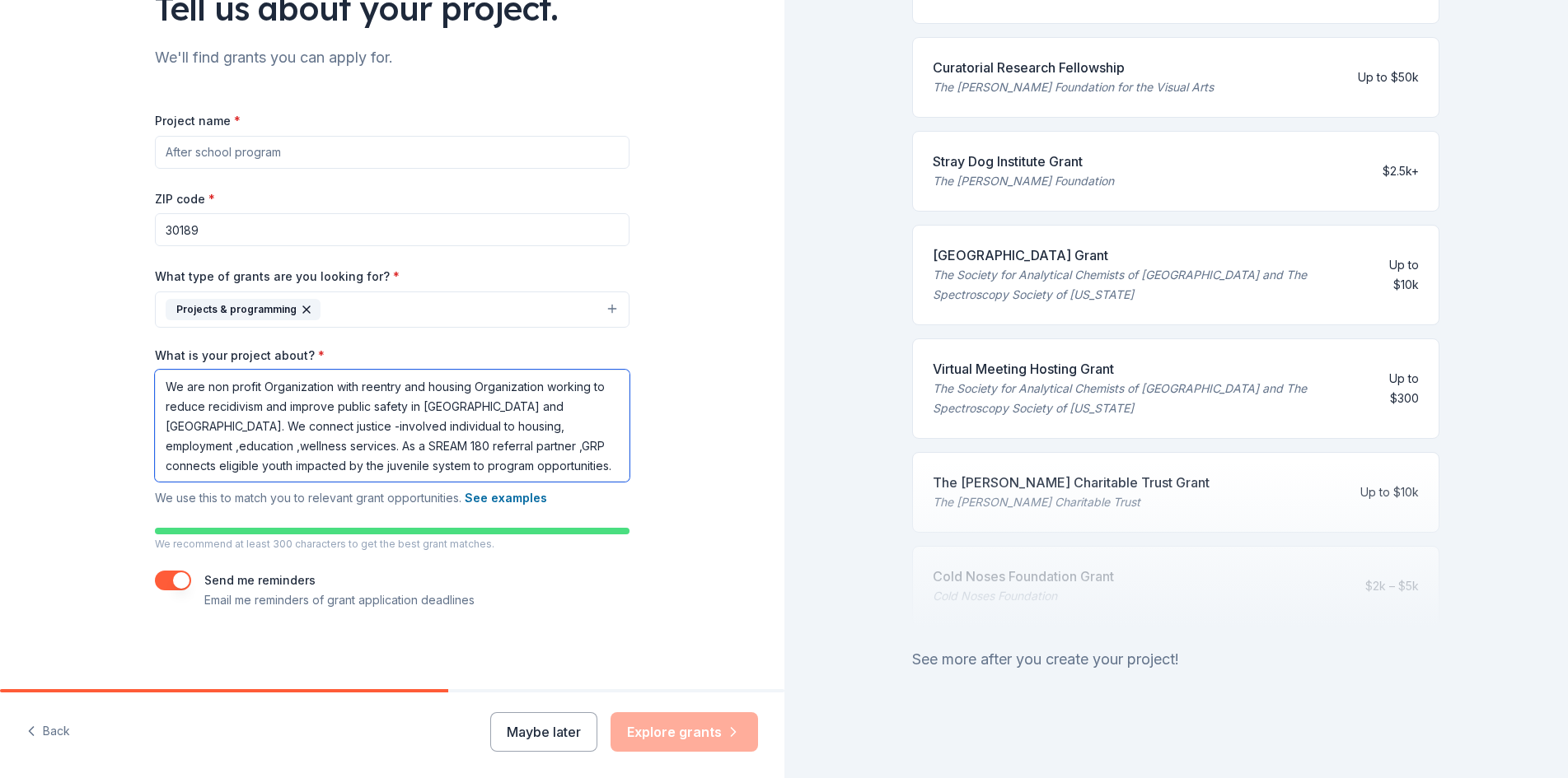
scroll to position [2, 0]
drag, startPoint x: 161, startPoint y: 382, endPoint x: 614, endPoint y: 473, distance: 462.0
click at [614, 473] on textarea "We are non profit Organization with reentry and housing Organization working to…" at bounding box center [392, 426] width 474 height 112
